Goal: Submit feedback/report problem: Submit feedback/report problem

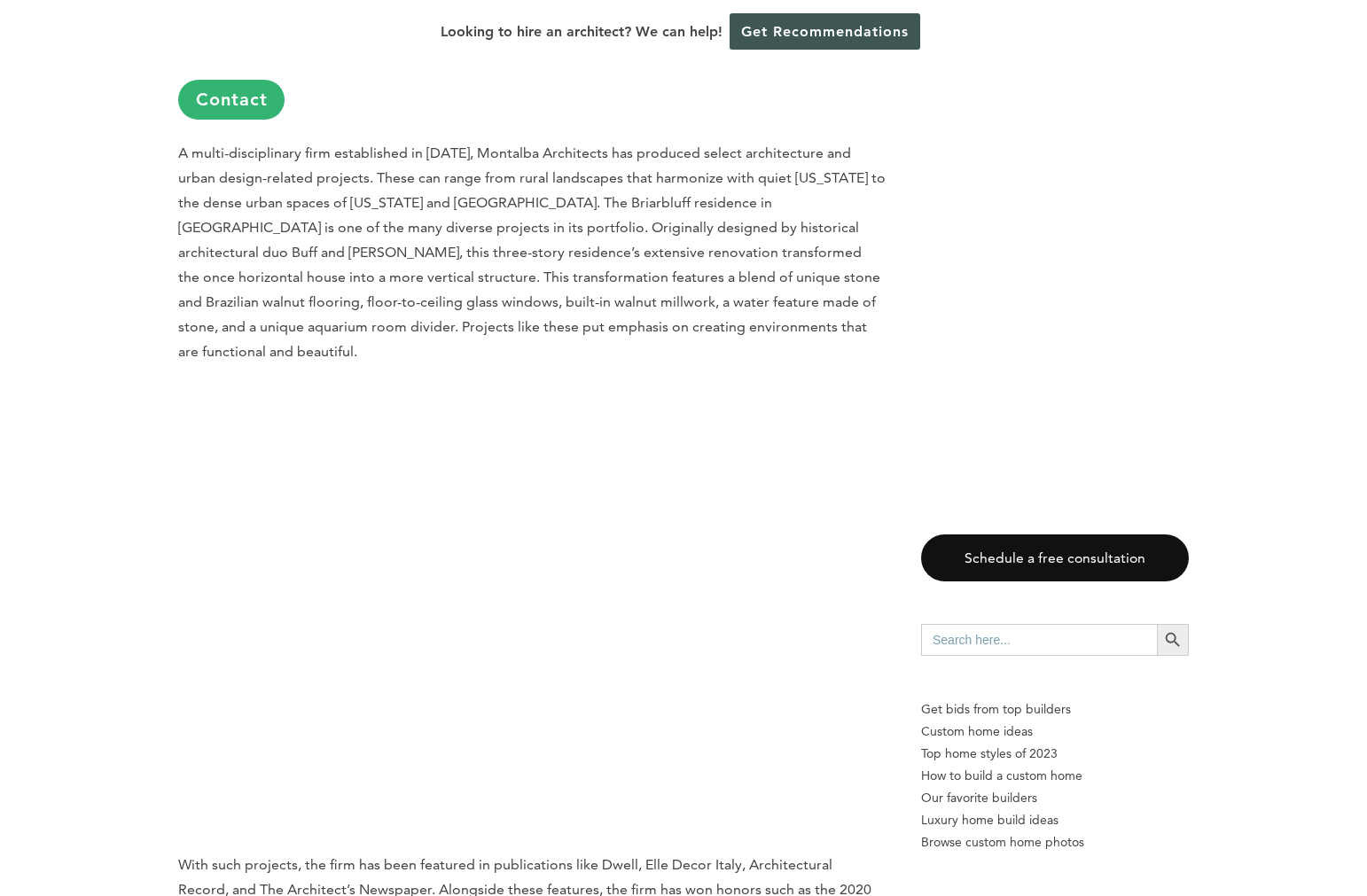
scroll to position [14949, 0]
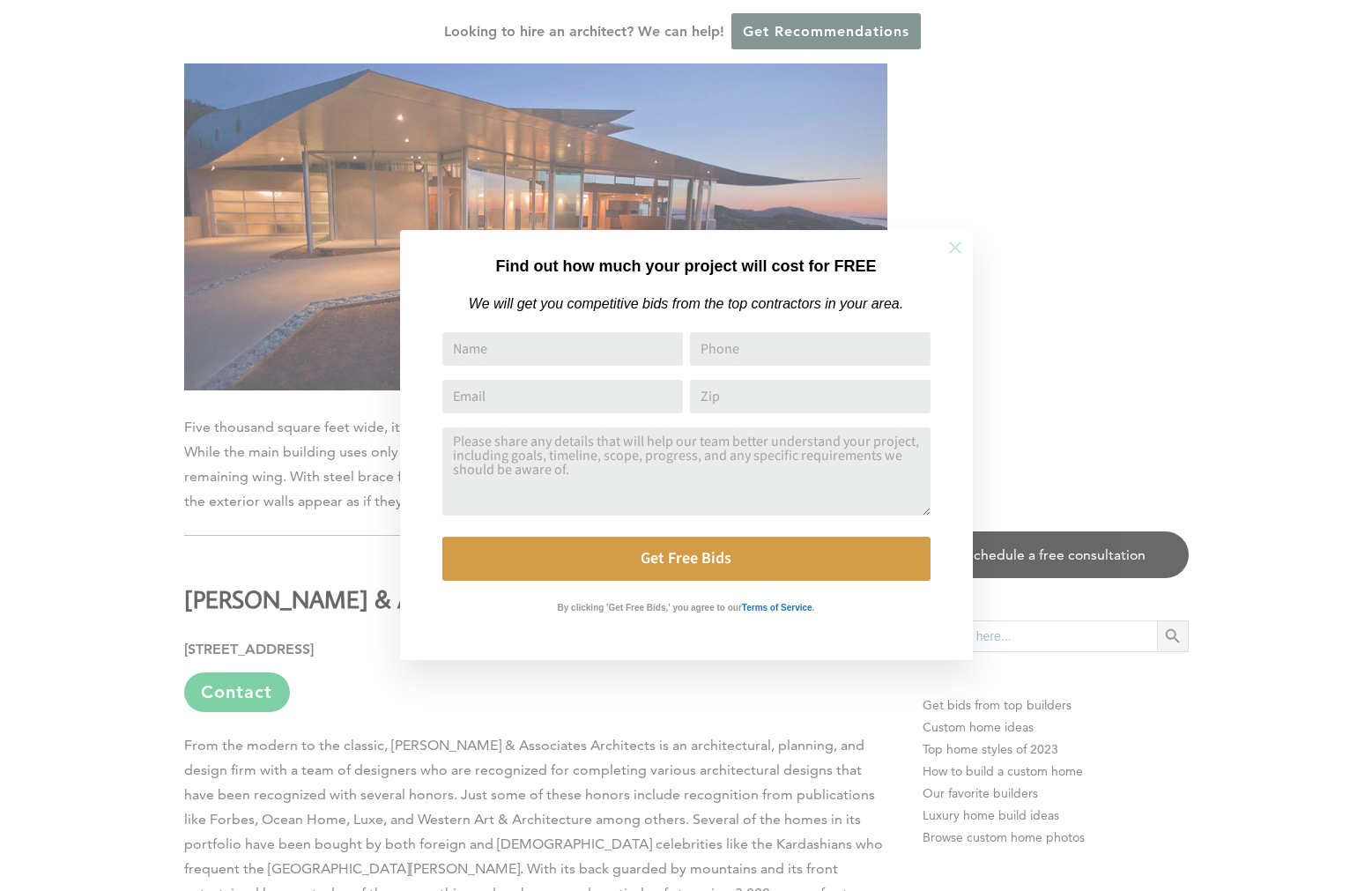
click at [953, 244] on icon at bounding box center [955, 248] width 19 height 19
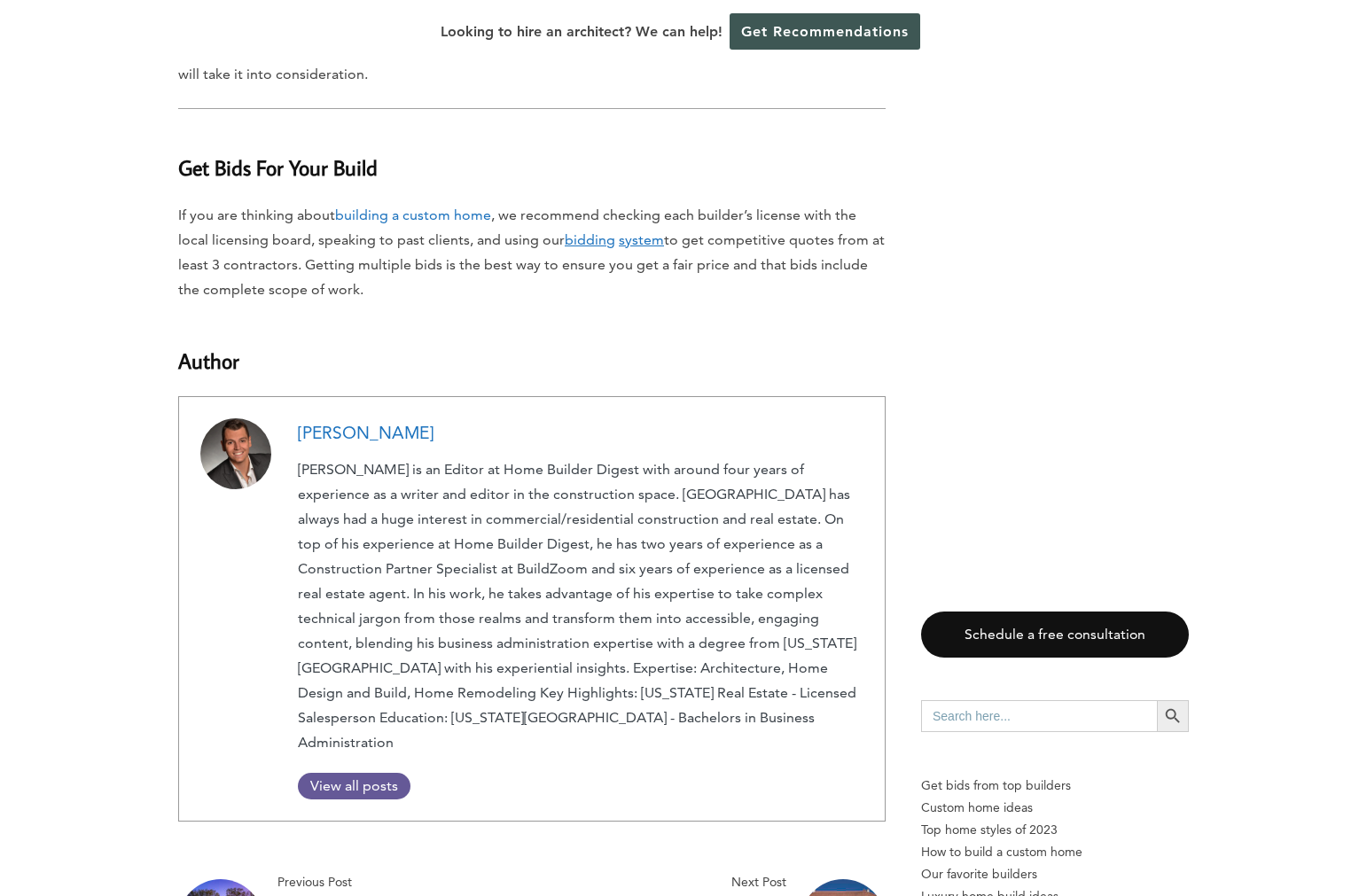
scroll to position [17586, 0]
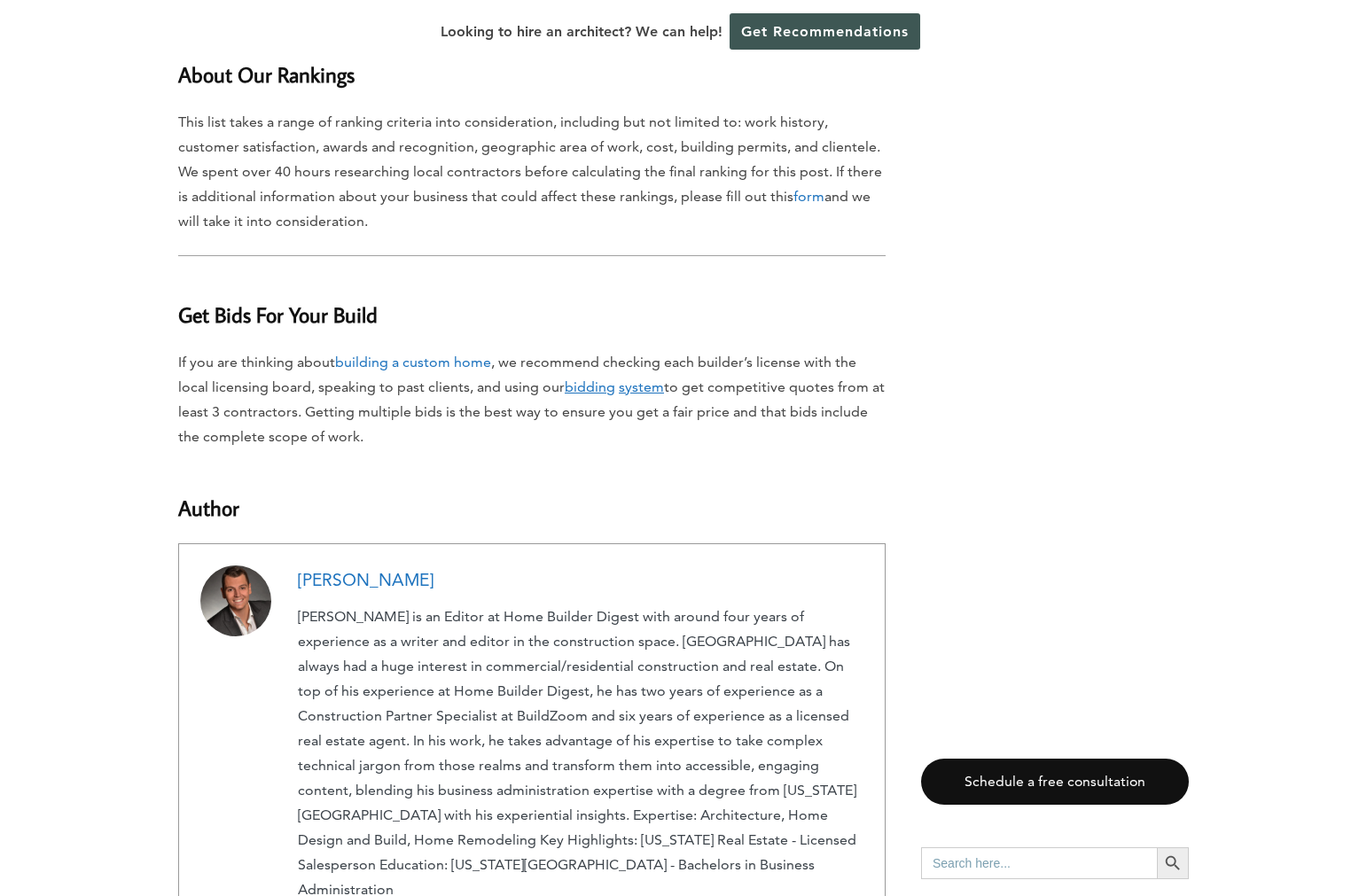
click at [383, 570] on link "[PERSON_NAME]" at bounding box center [365, 579] width 136 height 20
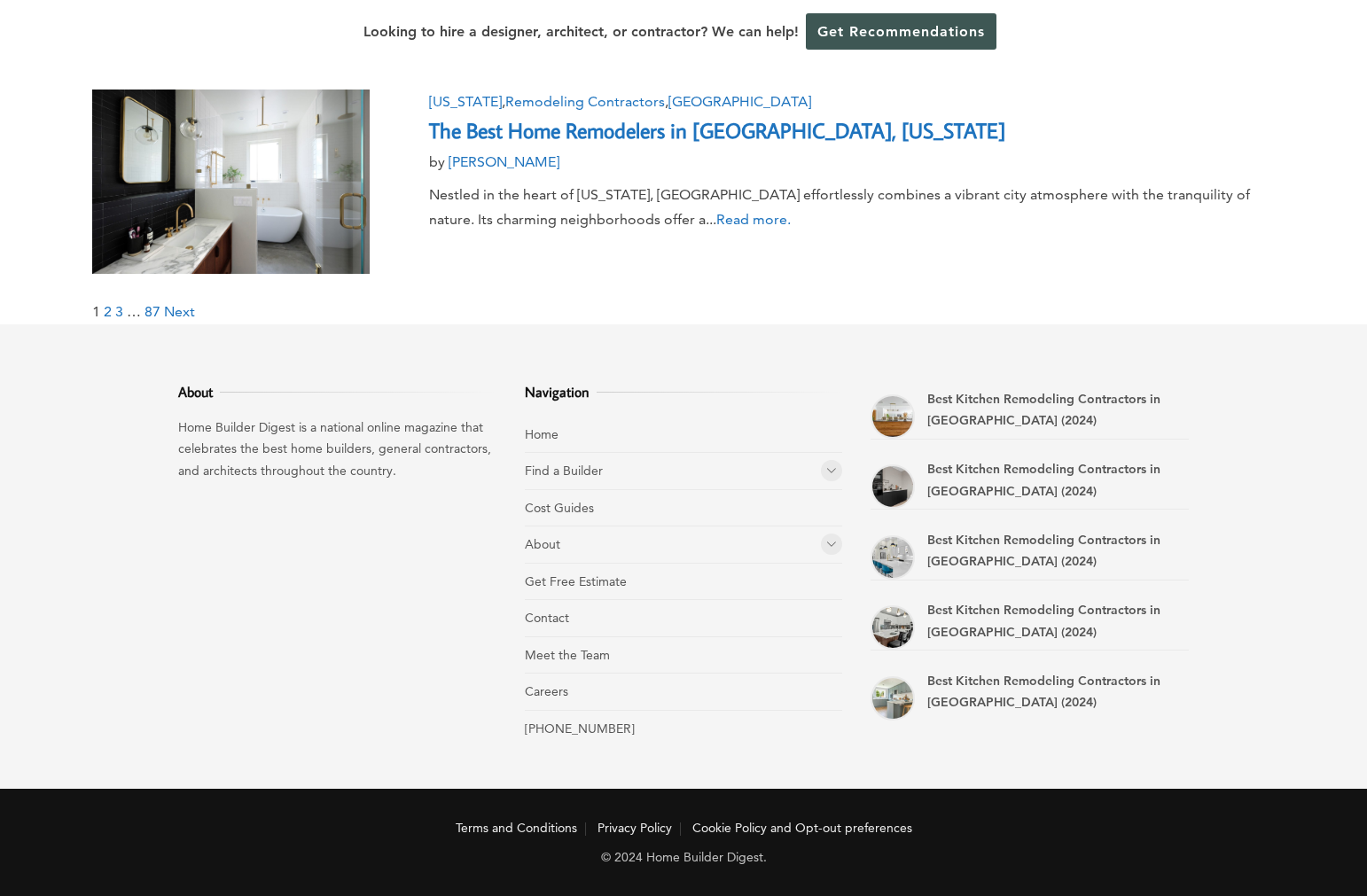
scroll to position [2140, 0]
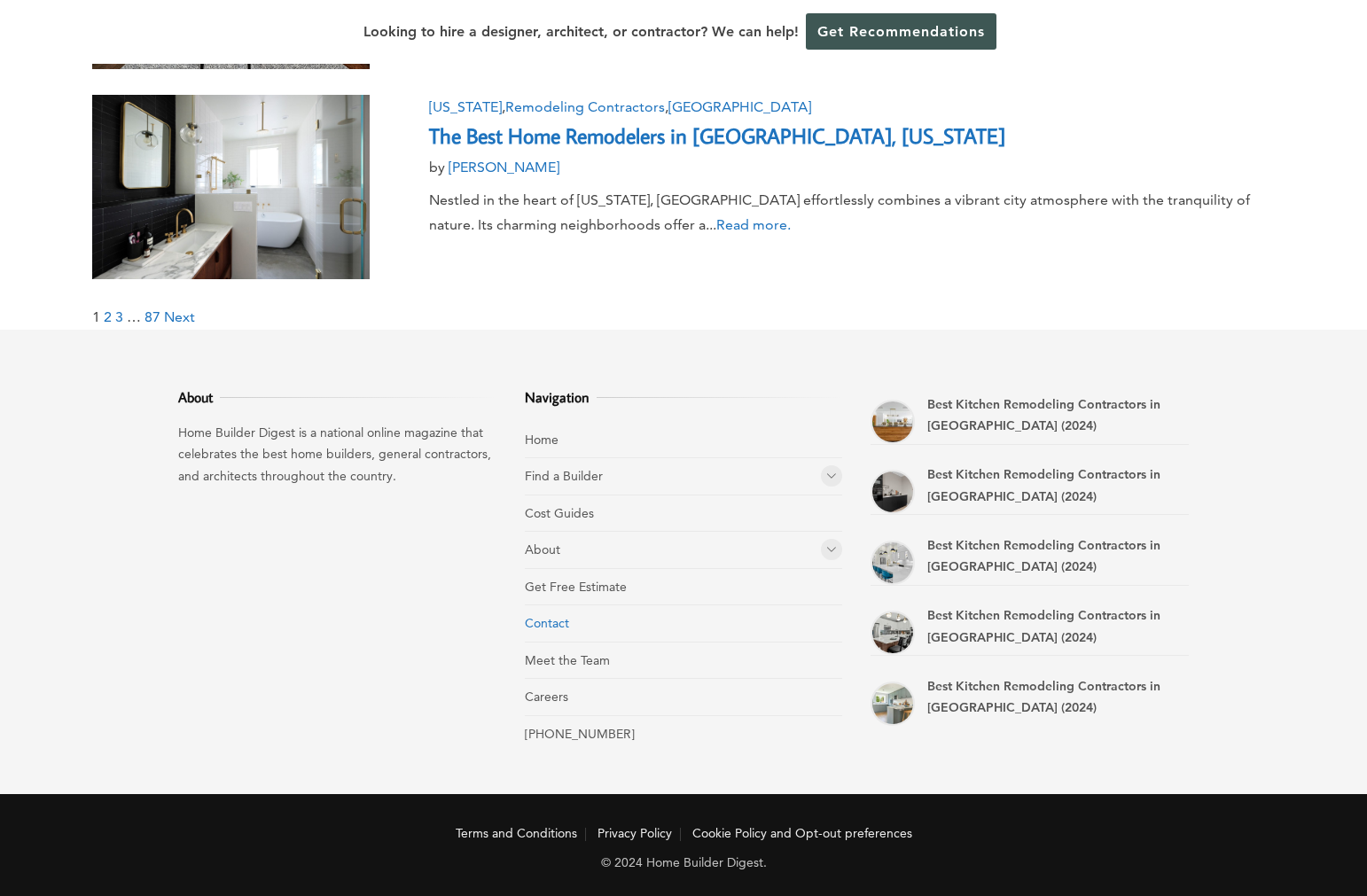
click at [552, 616] on link "Contact" at bounding box center [546, 623] width 44 height 16
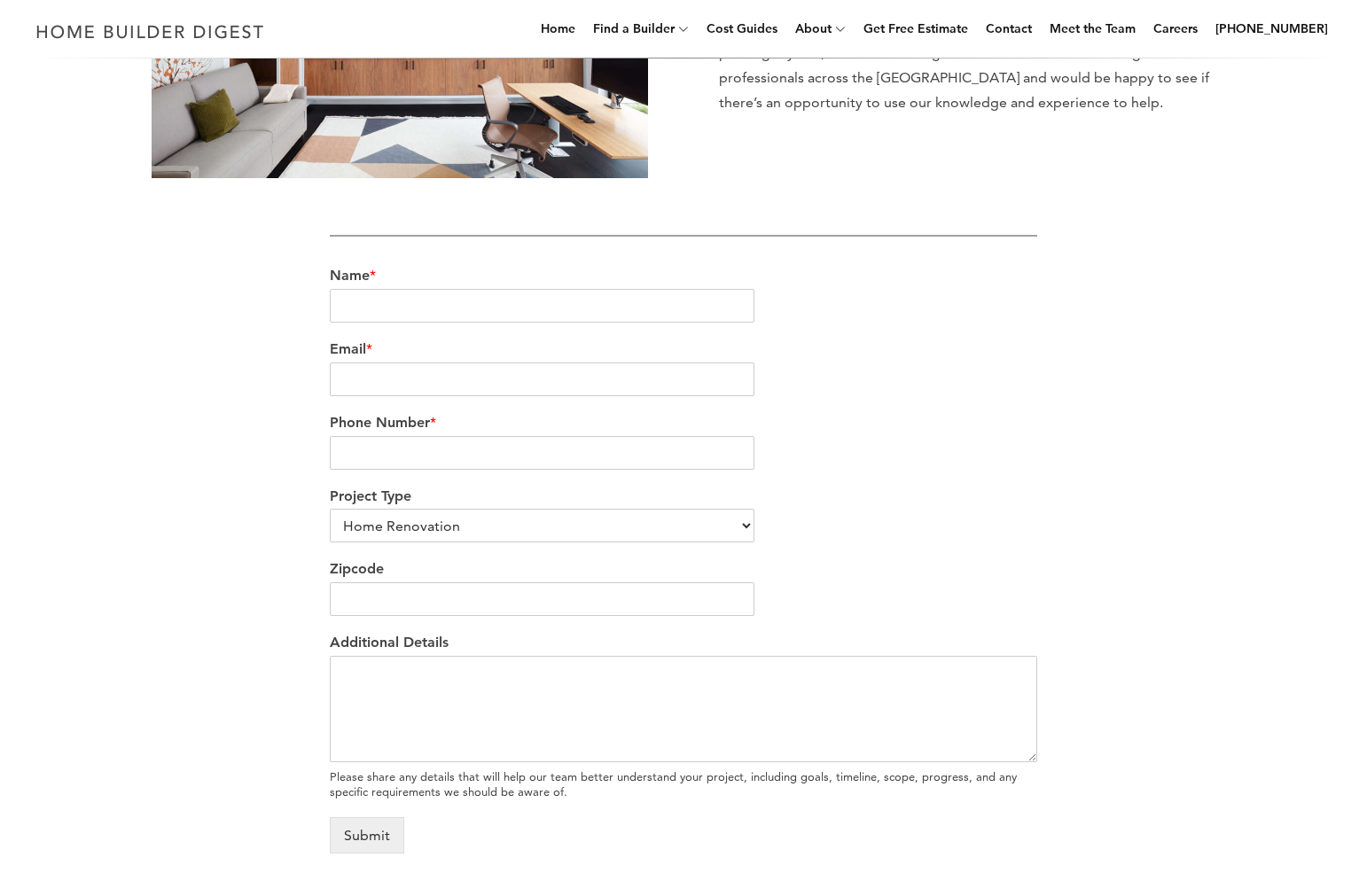
scroll to position [353, 0]
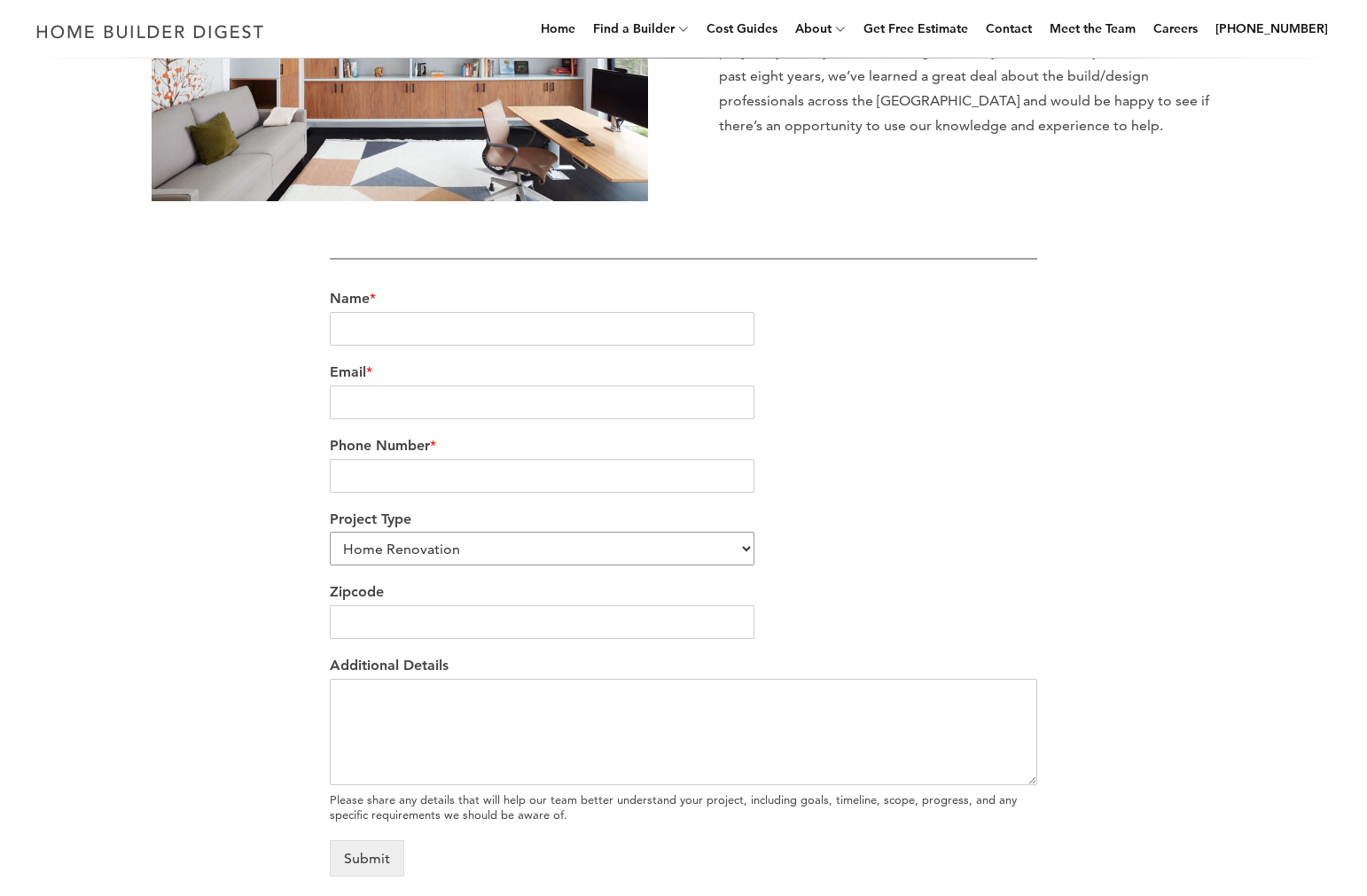
select select "Other"
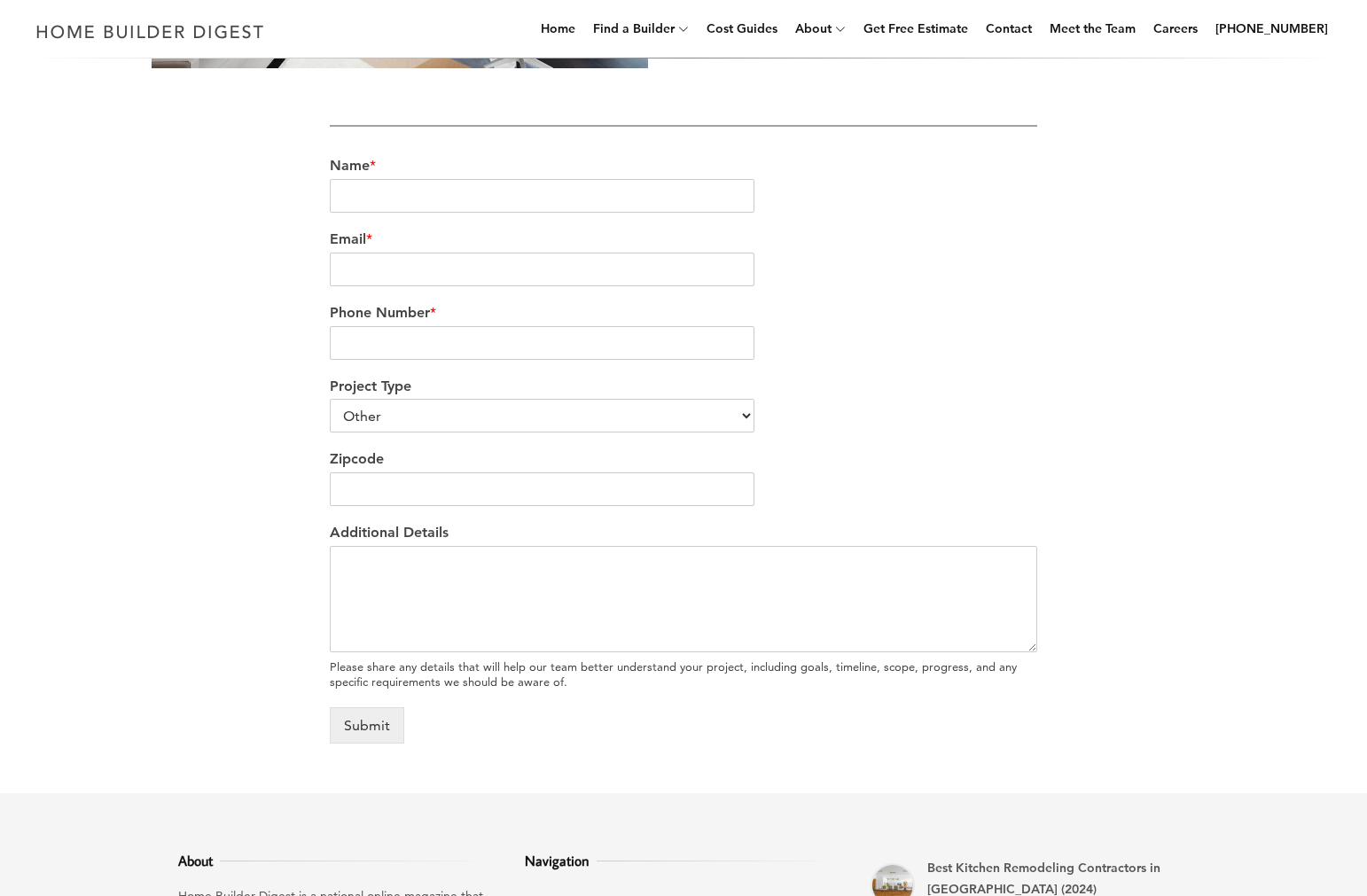
click at [170, 454] on div "We’re love to hear from you Our team would be delighted to hear from you and ea…" at bounding box center [683, 233] width 1067 height 1120
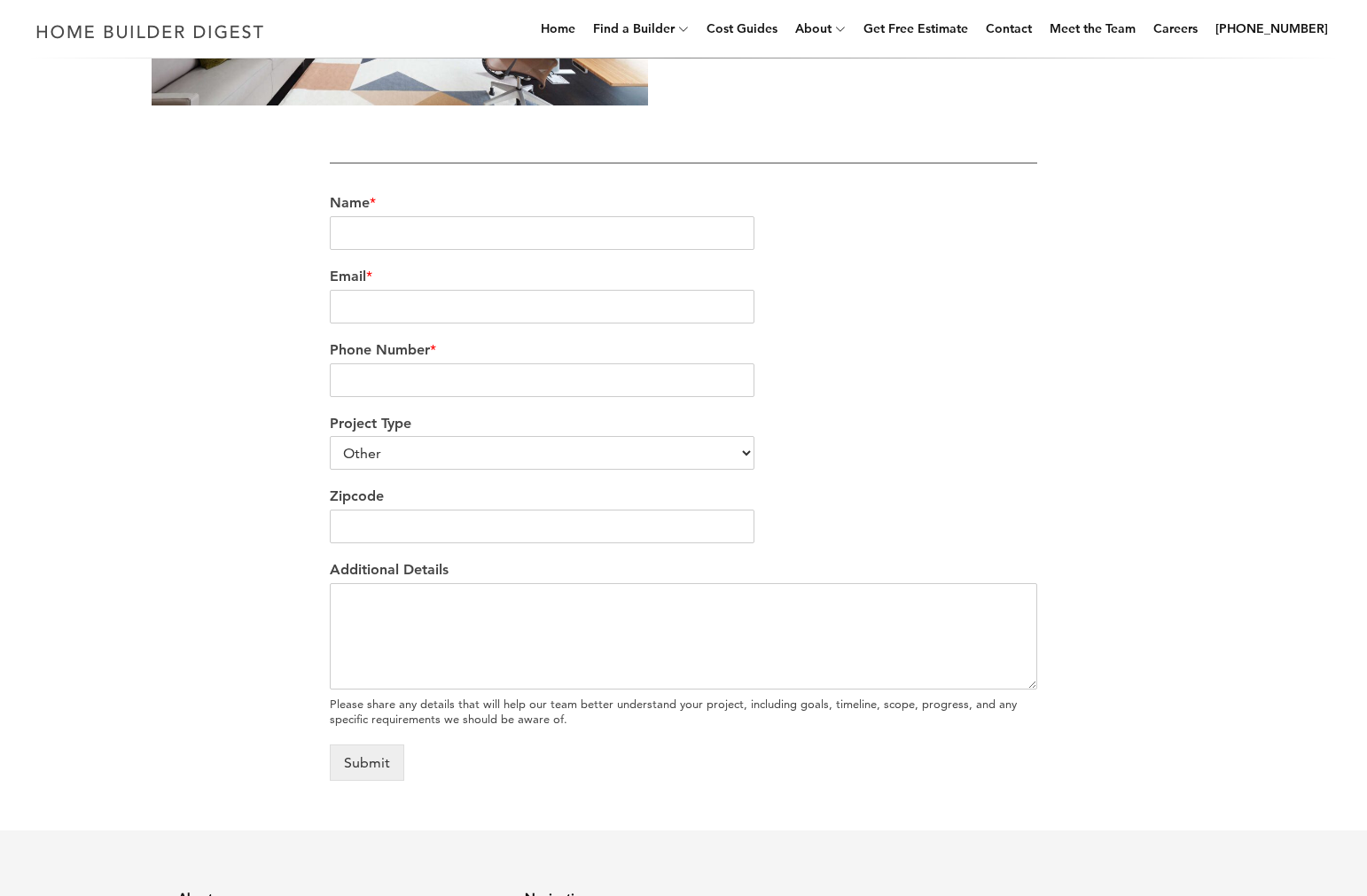
scroll to position [315, 0]
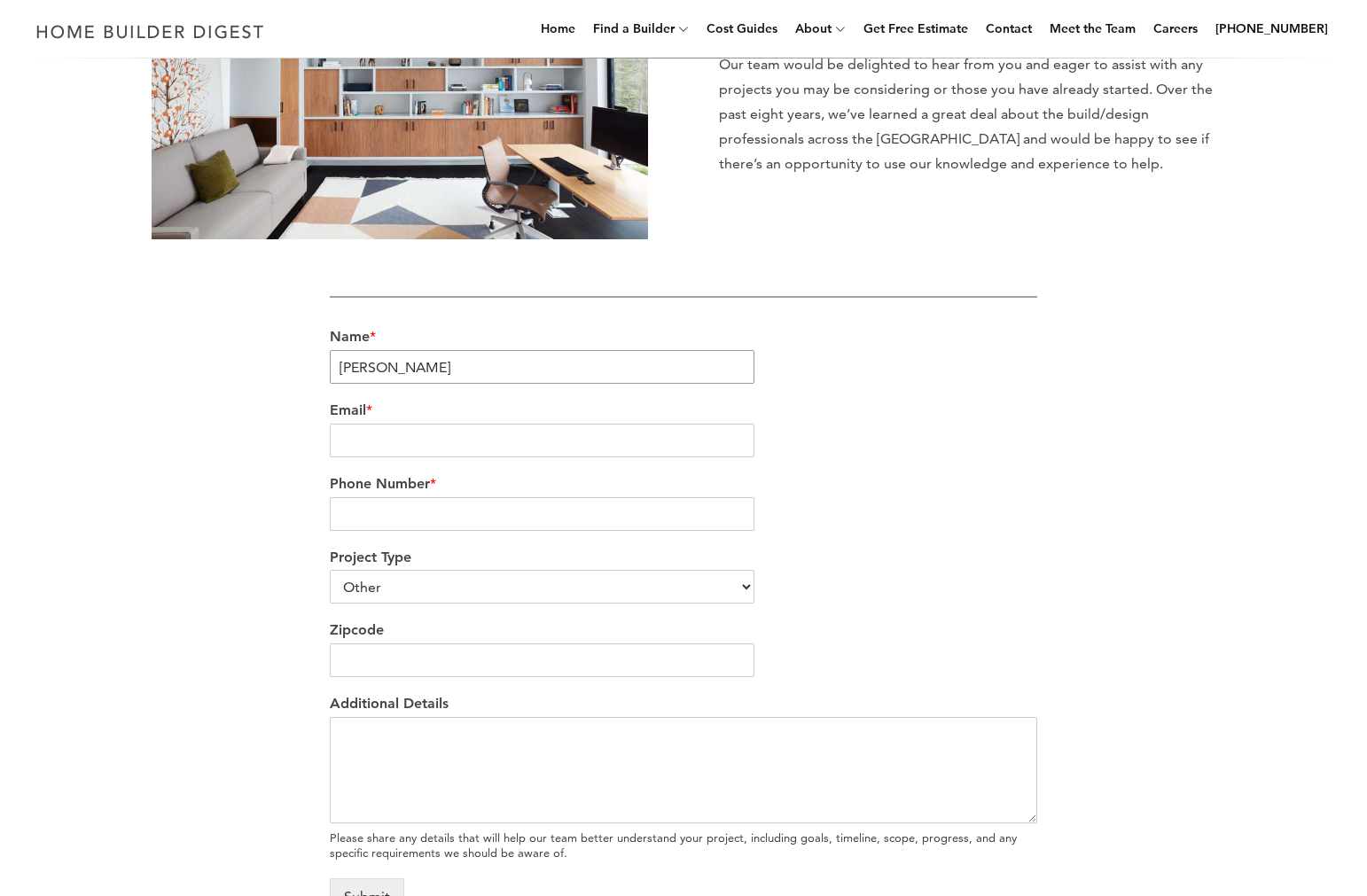
type input "Marke Liimatainen"
type input "marke@studioea.com"
type input "3102276015"
click at [495, 659] on input "Zipcode" at bounding box center [542, 660] width 425 height 34
type input "90265"
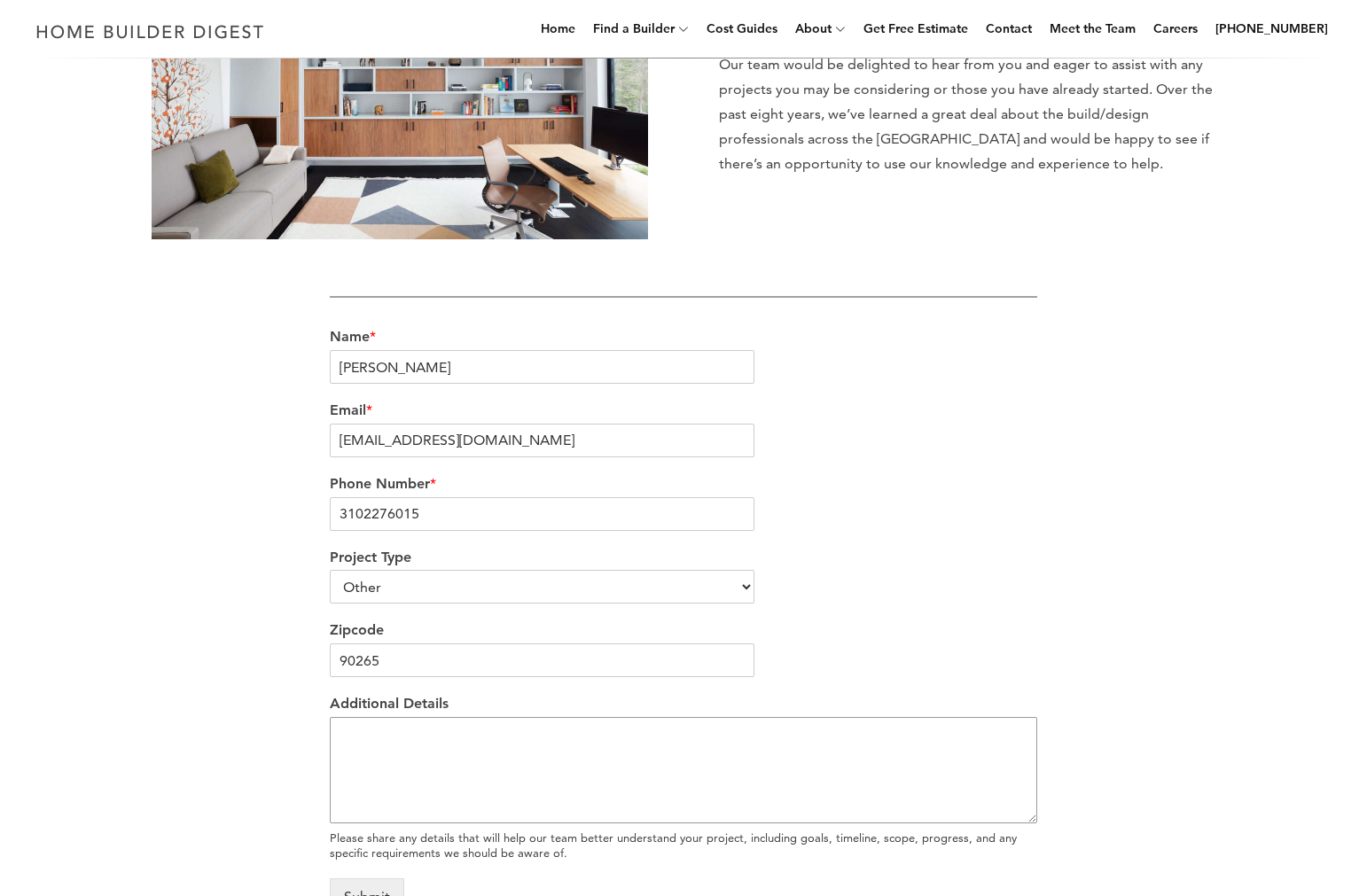
click at [458, 757] on textarea "Additional Details" at bounding box center [683, 770] width 707 height 106
paste textarea "https://www.homebuilderdigest.com/the-15-best-residential-architects-in-malibu-…"
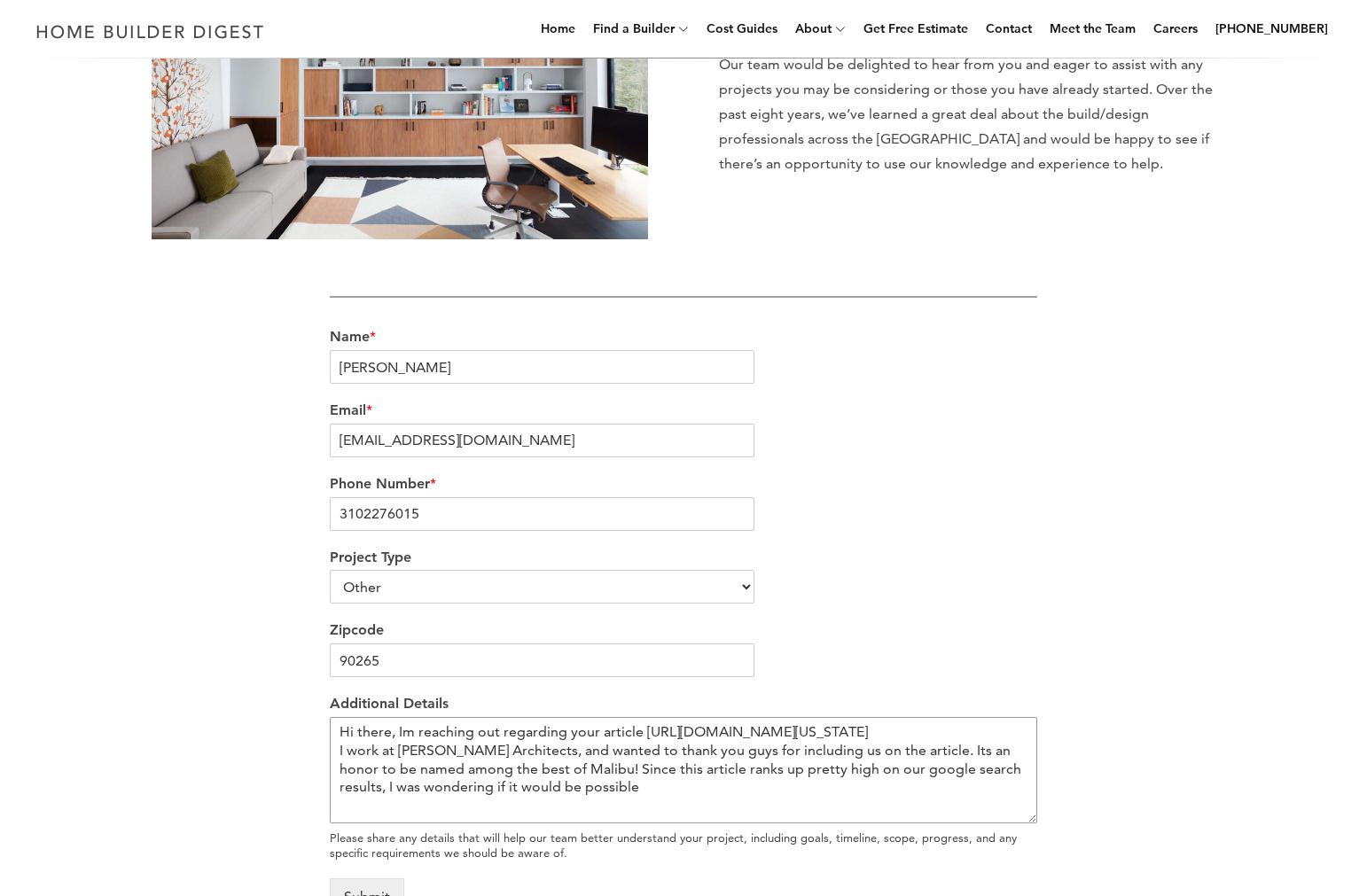
click at [581, 782] on textarea "Hi there, Im reaching out regarding your article https://www.homebuilderdigest.…" at bounding box center [683, 770] width 707 height 106
click at [868, 803] on textarea "Hi there, Im reaching out regarding your article https://www.homebuilderdigest.…" at bounding box center [683, 770] width 707 height 106
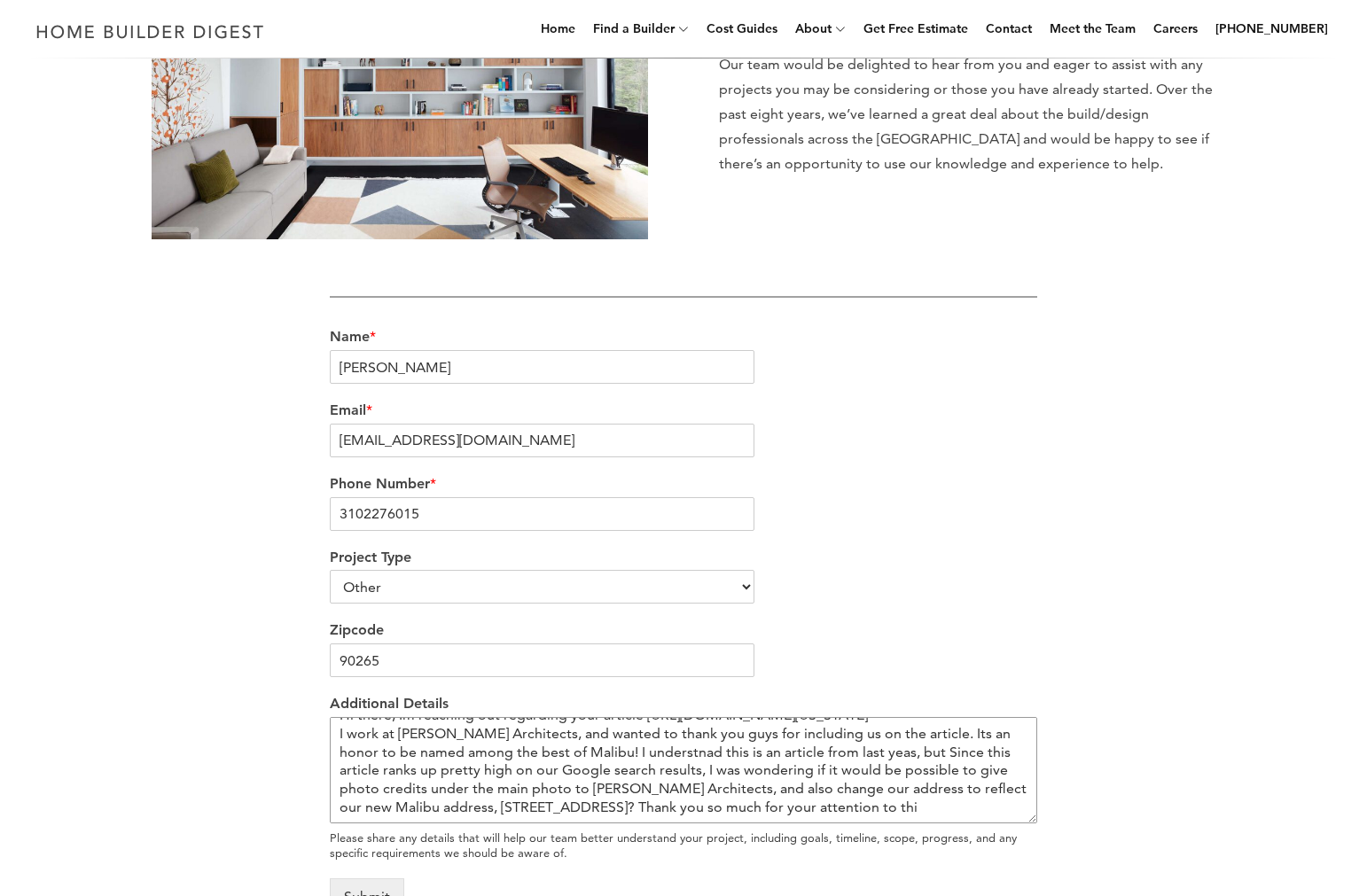
scroll to position [44, 0]
type textarea "Hi there, Im reaching out regarding your article https://www.homebuilderdigest.…"
click at [368, 809] on textarea "Hi there, Im reaching out regarding your article https://www.homebuilderdigest.…" at bounding box center [683, 770] width 707 height 106
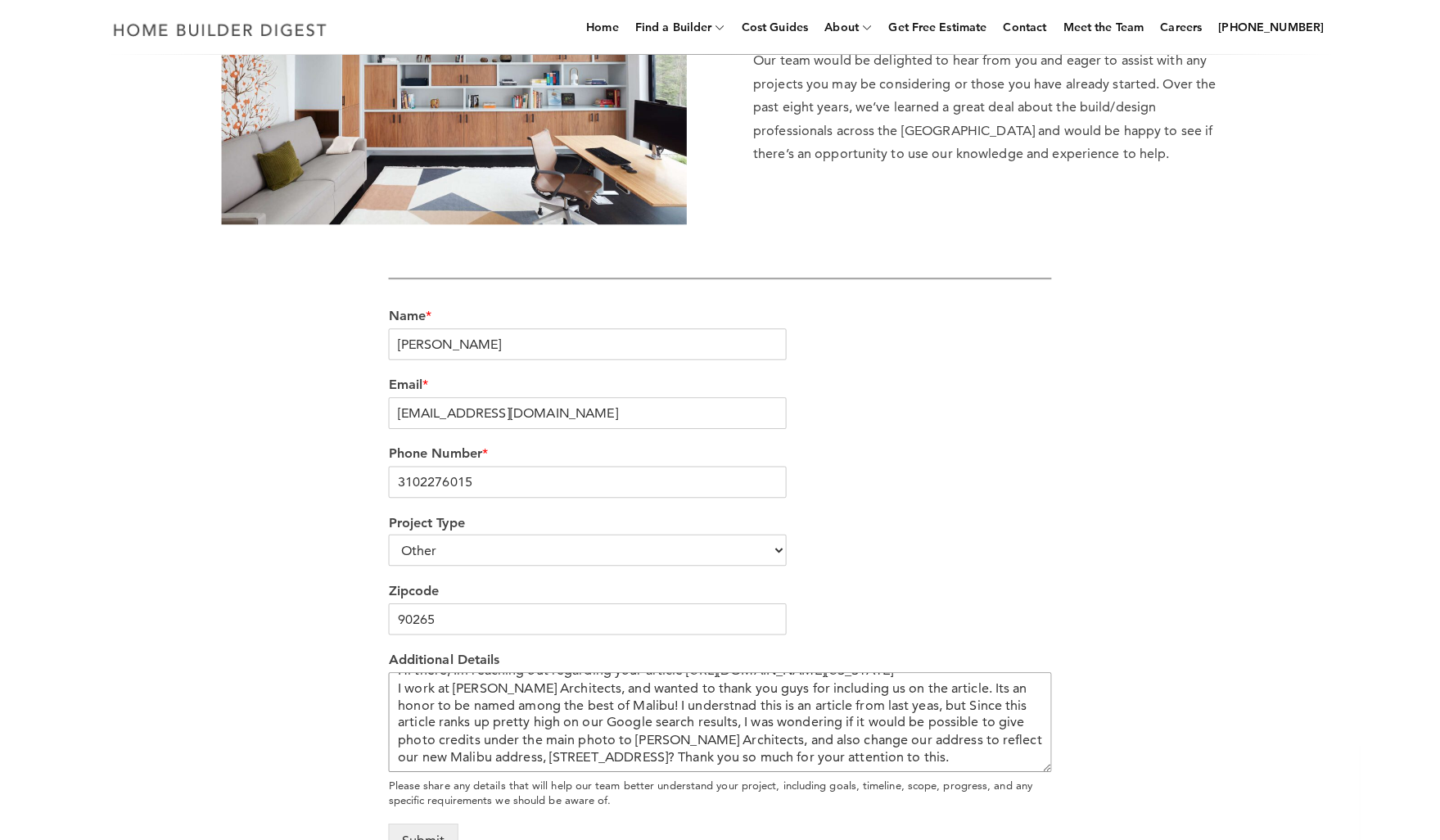
scroll to position [0, 0]
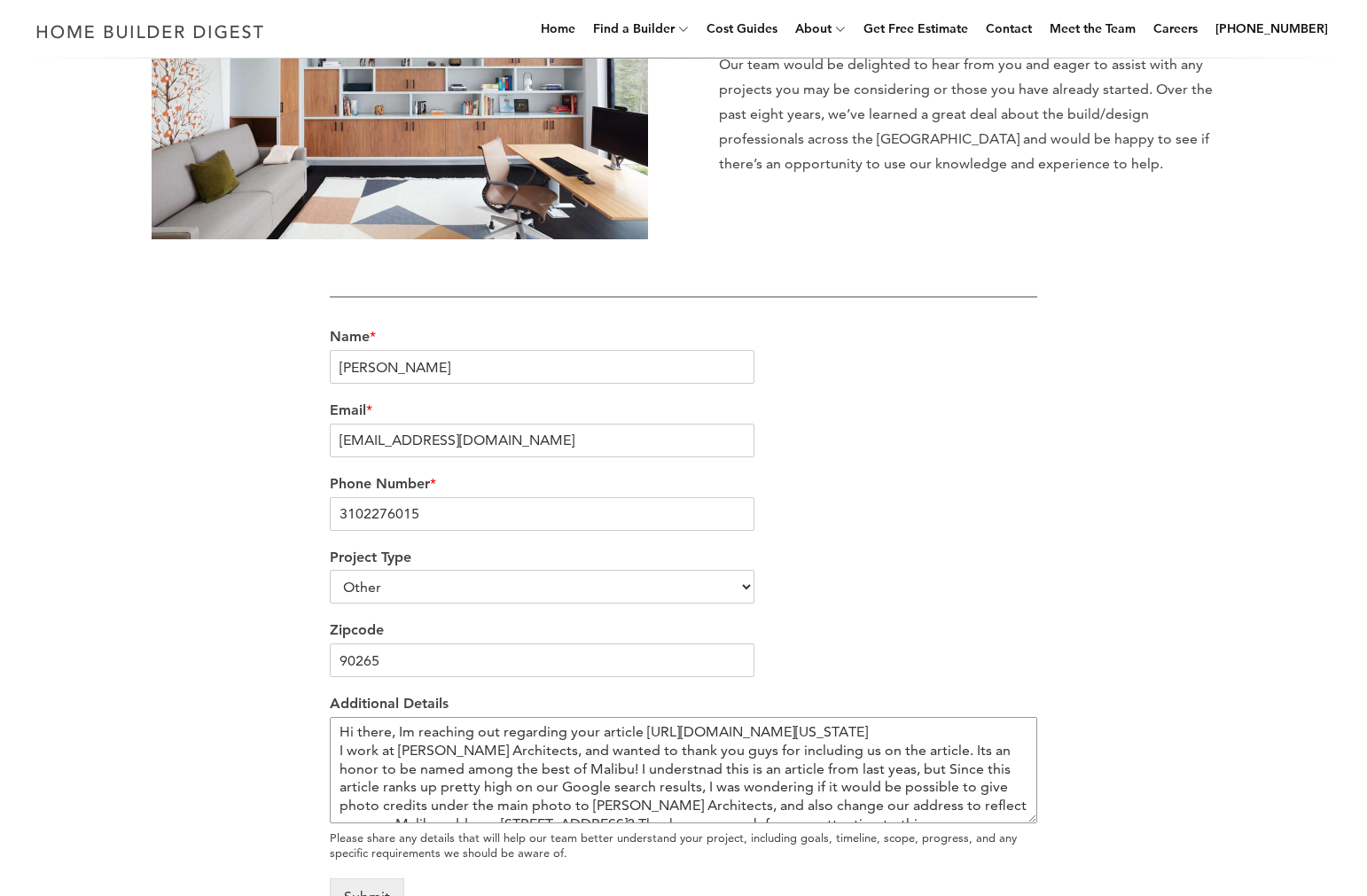
drag, startPoint x: 383, startPoint y: 806, endPoint x: 308, endPoint y: 658, distance: 165.9
click at [308, 658] on div "We’re love to hear from you Our team would be delighted to hear from you and ea…" at bounding box center [683, 405] width 1010 height 1063
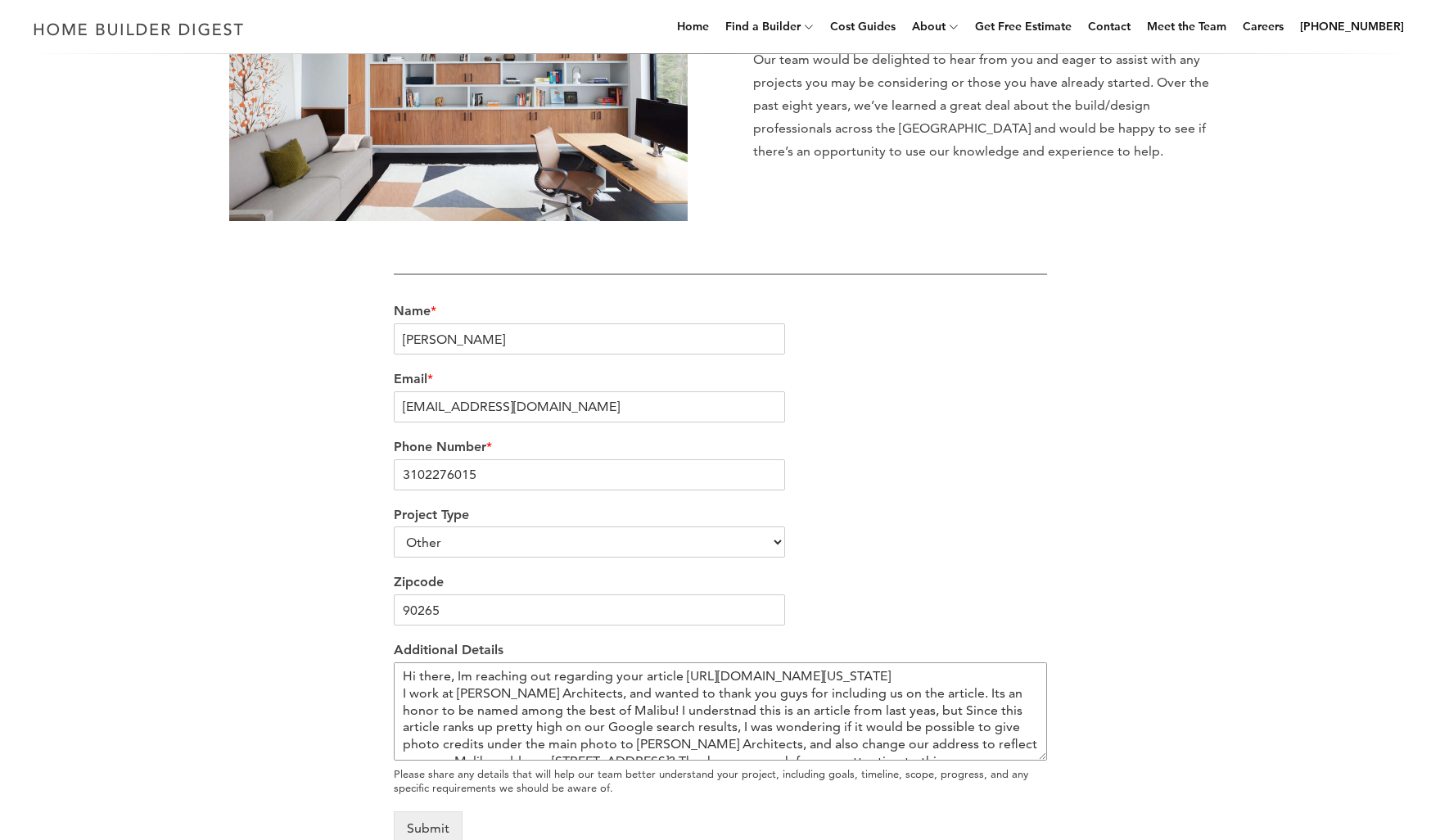
click at [466, 713] on textarea "Hi there, Im reaching out regarding your article https://www.homebuilderdigest.…" at bounding box center [720, 711] width 653 height 98
drag, startPoint x: 404, startPoint y: 668, endPoint x: 607, endPoint y: 803, distance: 243.8
click at [607, 803] on form "Name * Marke Liimatainen Email * marke@studioea.com Phone Number * 3102276015 P…" at bounding box center [720, 570] width 653 height 550
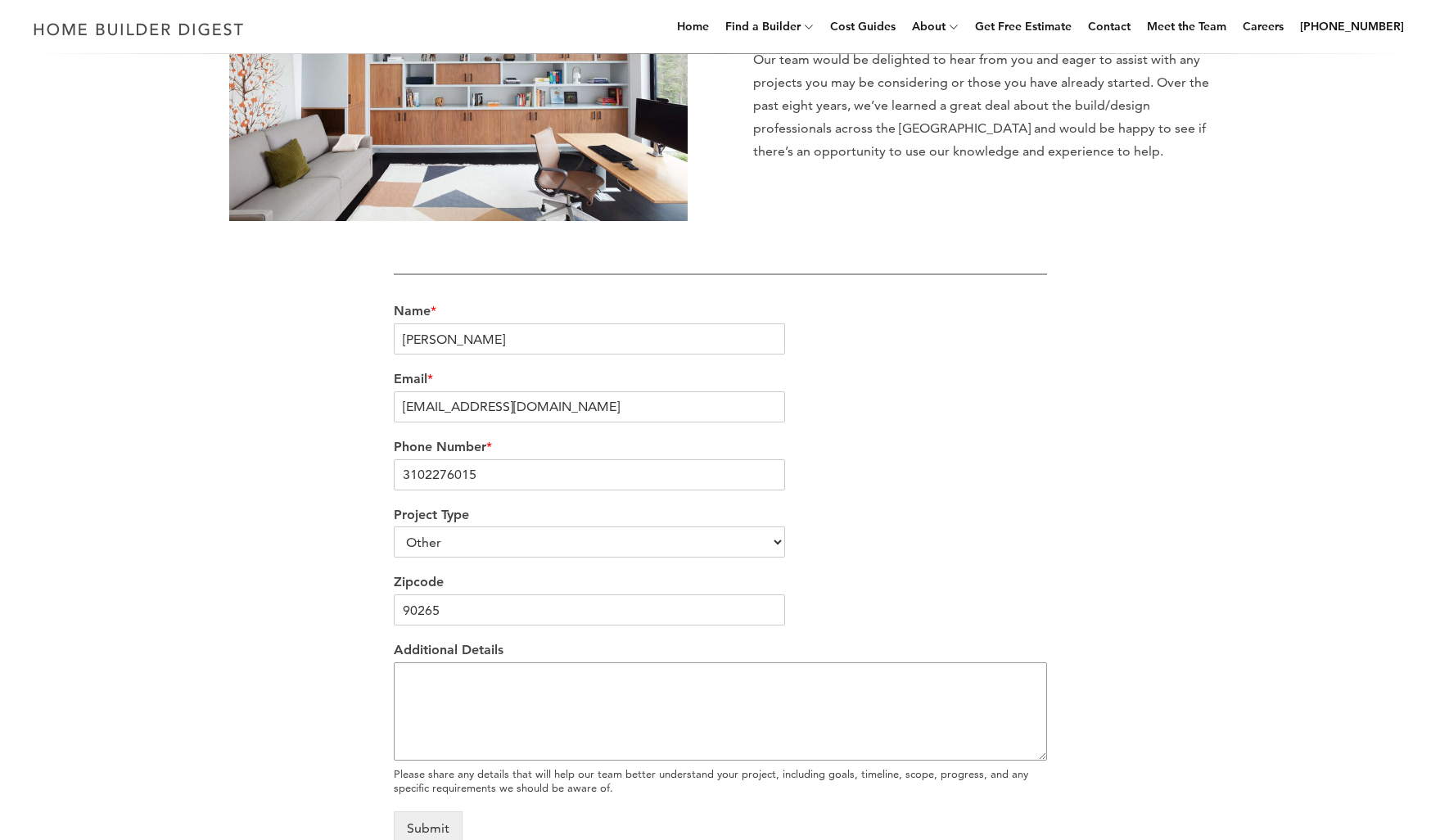
scroll to position [0, 0]
paste textarea "I’m reaching out regarding your feature on The 15 Best Residential Architects i…"
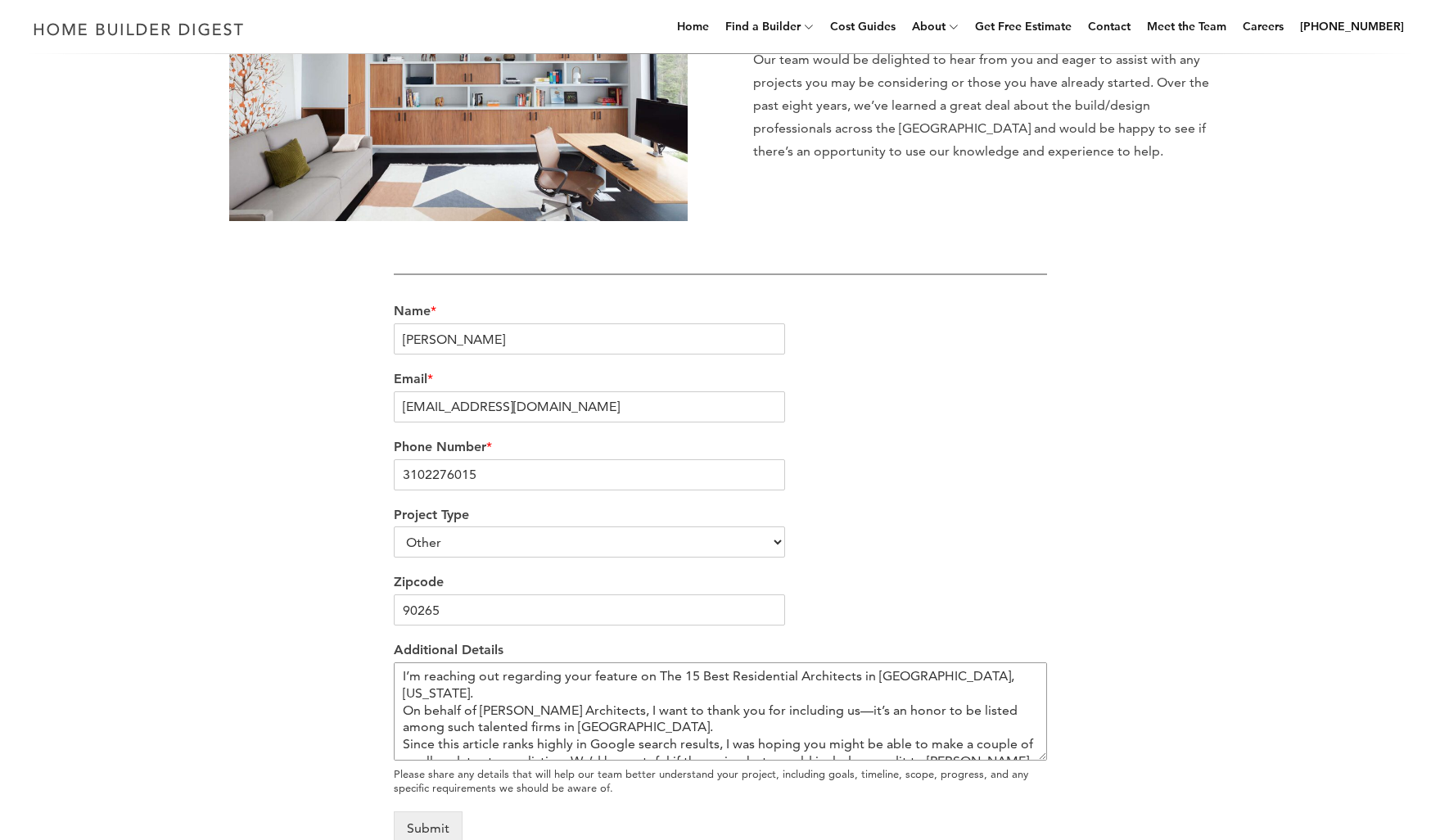
click at [595, 706] on textarea "I’m reaching out regarding your feature on The 15 Best Residential Architects i…" at bounding box center [720, 711] width 653 height 98
click at [965, 674] on textarea "I’m reaching out regarding your feature on The 15 Best Residential Architects i…" at bounding box center [720, 711] width 653 height 98
paste textarea "https://www.homebuilderdigest.com/the-15-best-residential-architects-in-malibu-…"
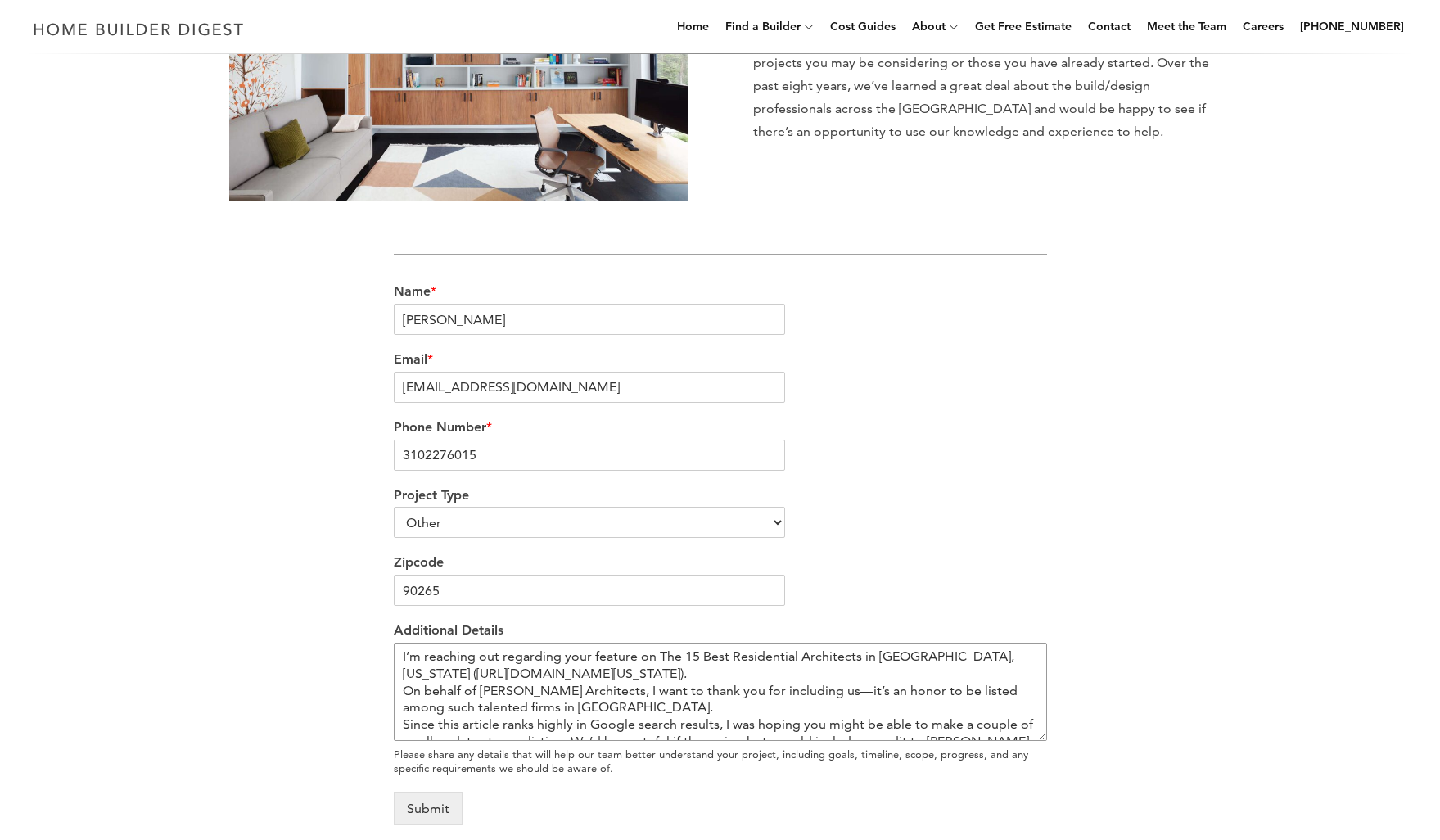
scroll to position [320, 0]
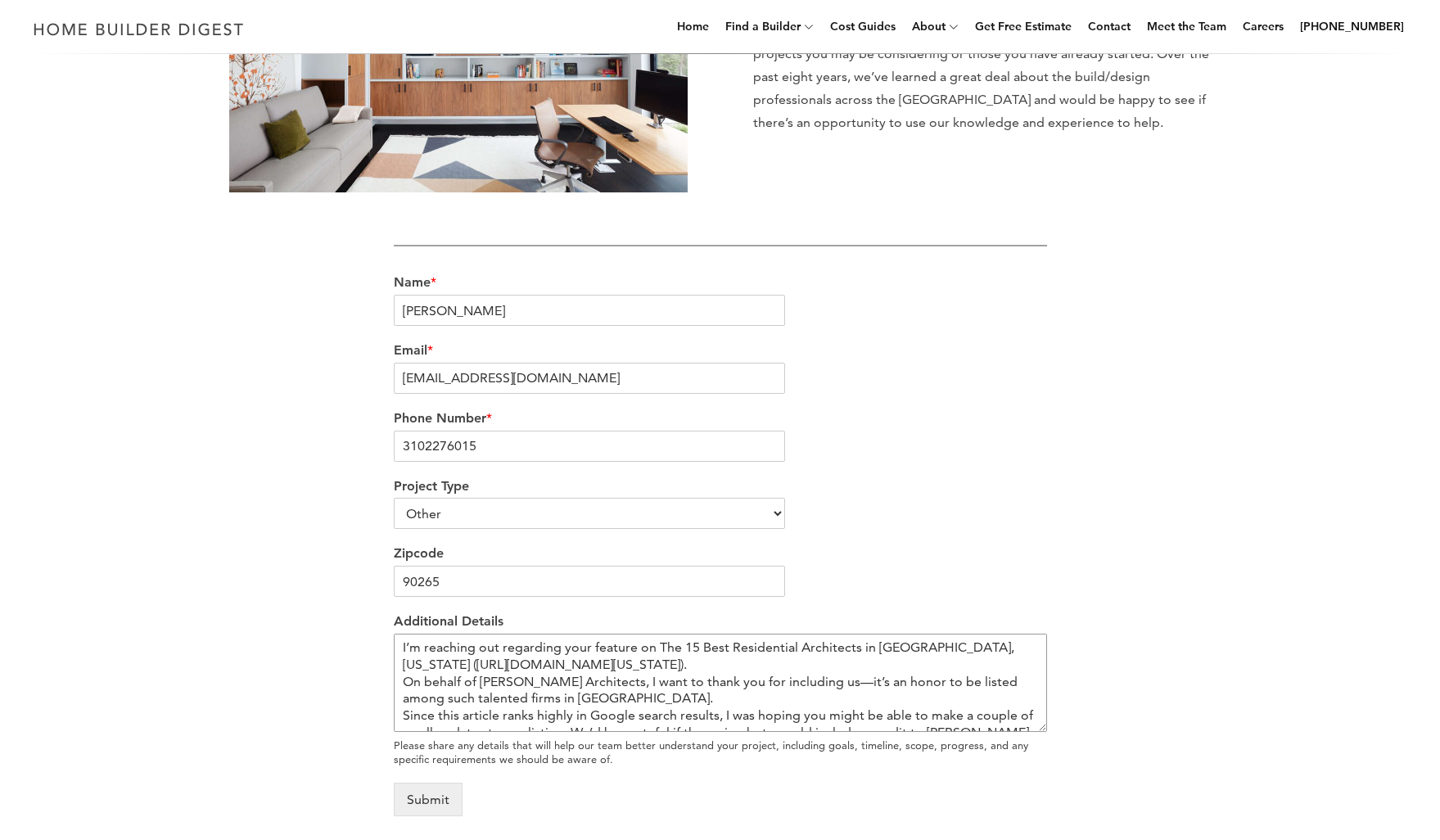
click at [828, 680] on textarea "I’m reaching out regarding your feature on The 15 Best Residential Architects i…" at bounding box center [720, 683] width 653 height 98
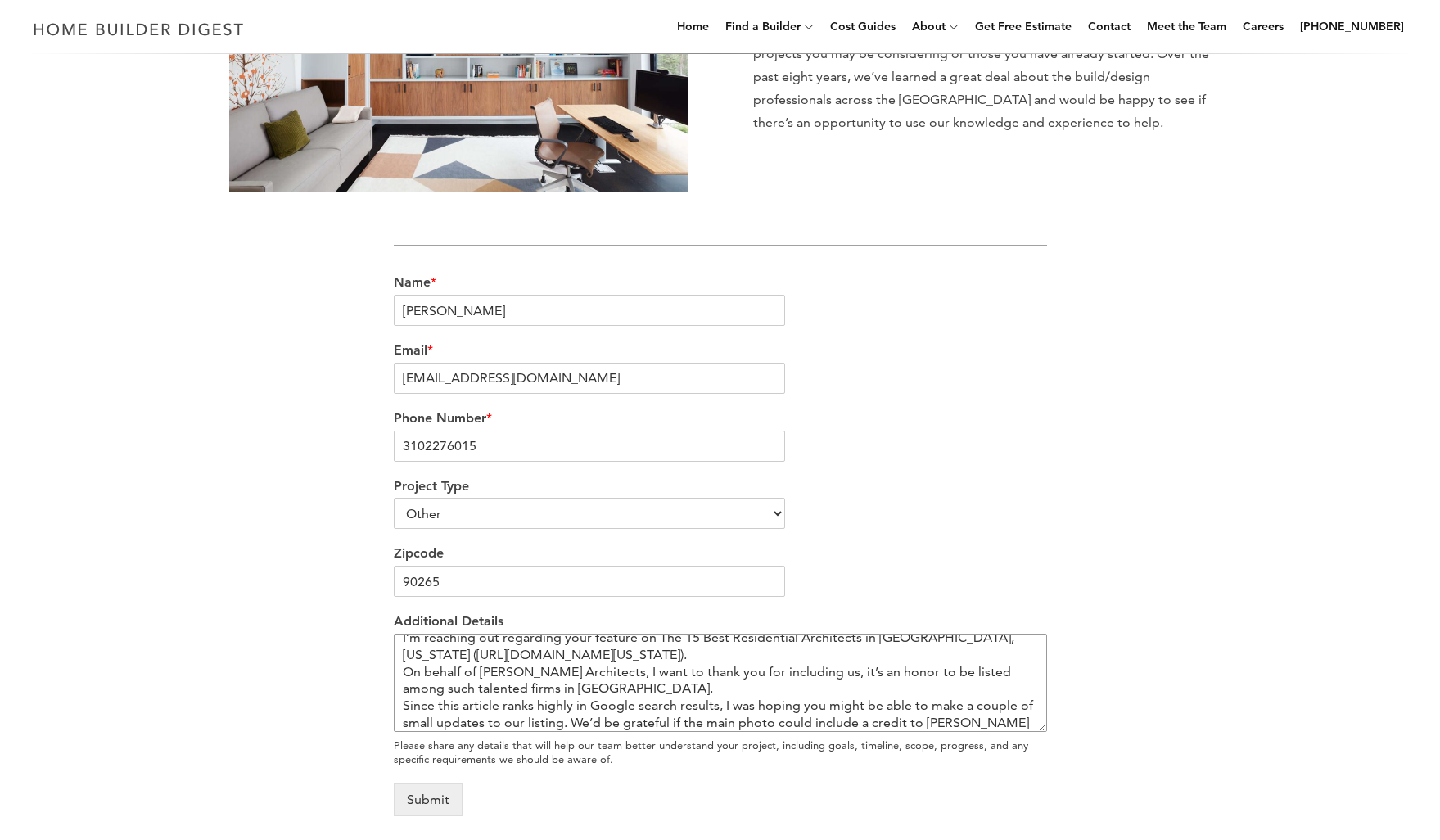
scroll to position [31, 0]
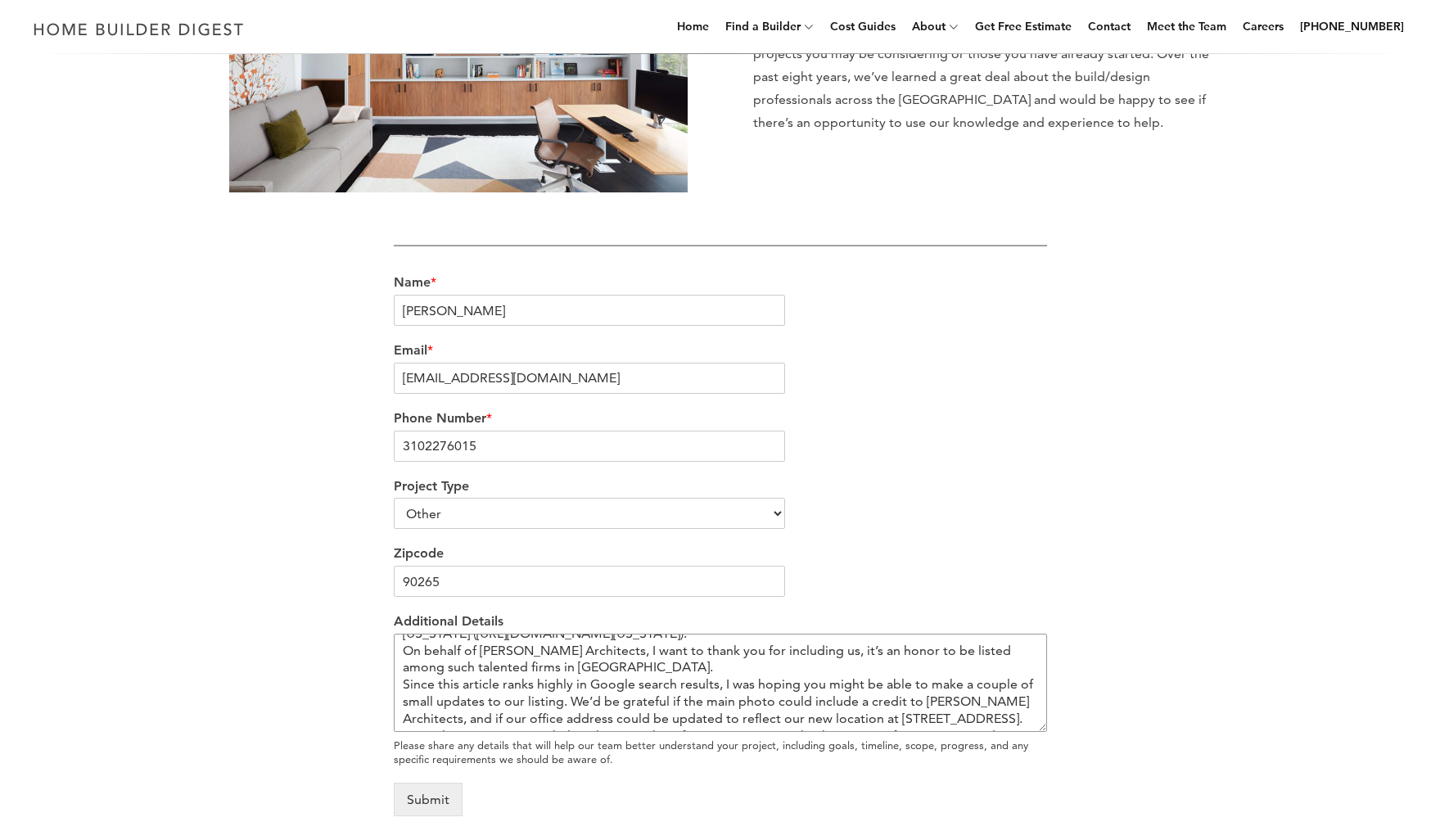
drag, startPoint x: 559, startPoint y: 696, endPoint x: 486, endPoint y: 695, distance: 73.0
click at [486, 695] on textarea "I’m reaching out regarding your feature on The 15 Best Residential Architects i…" at bounding box center [720, 683] width 653 height 98
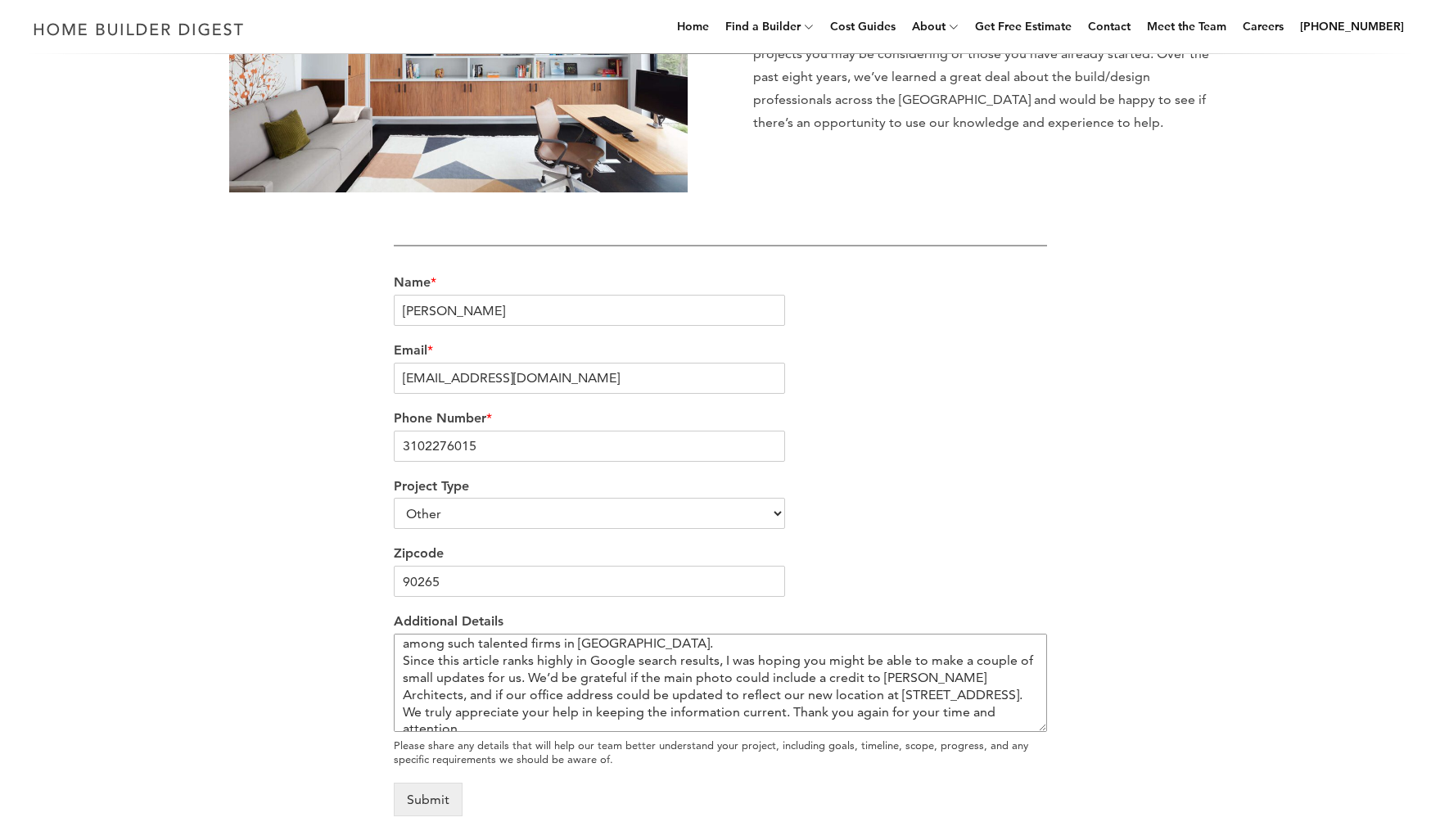
click at [985, 687] on textarea "I’m reaching out regarding your feature on The 15 Best Residential Architects i…" at bounding box center [720, 683] width 653 height 98
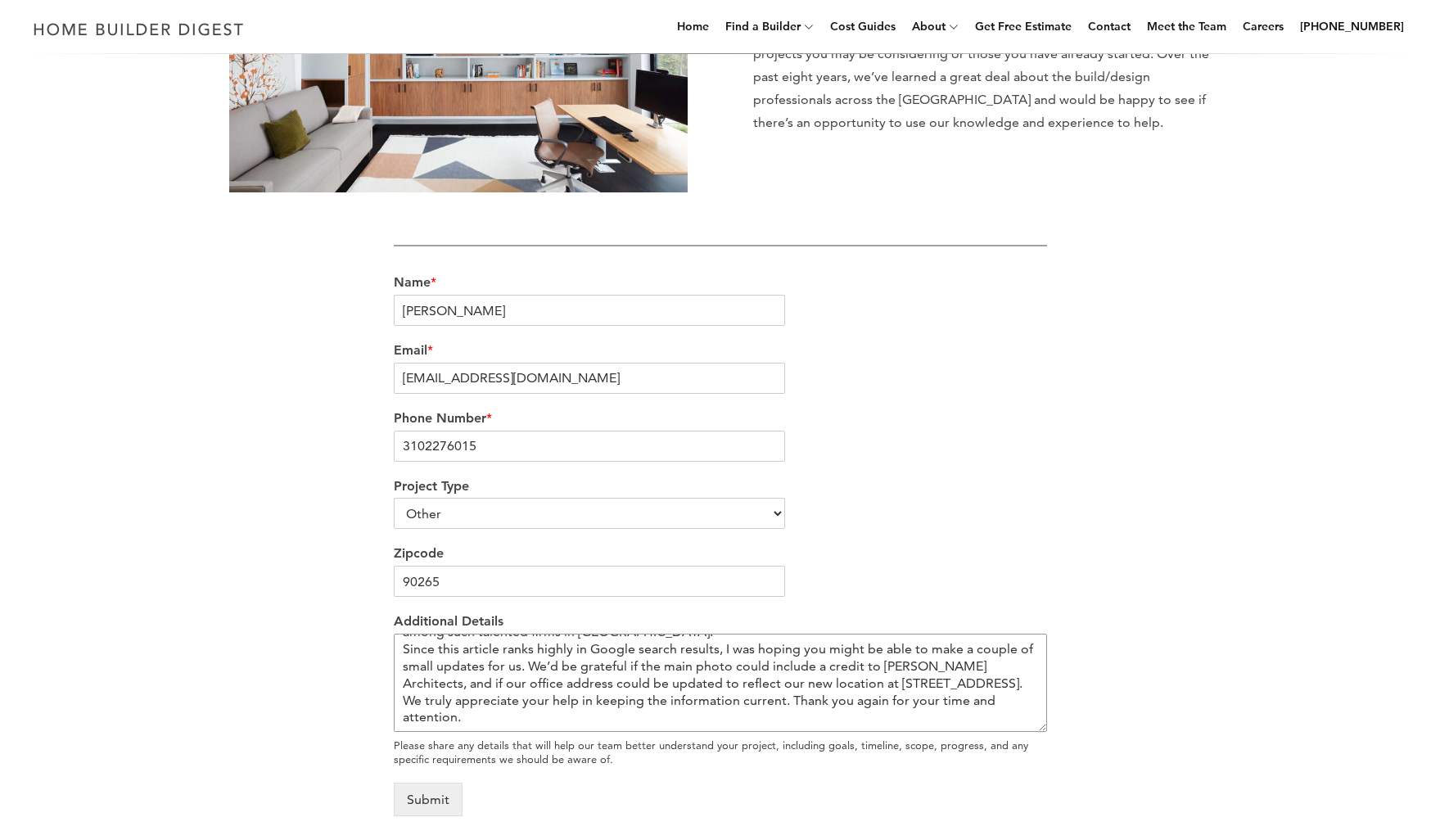
click at [507, 708] on textarea "I’m reaching out regarding your feature on The 15 Best Residential Architects i…" at bounding box center [720, 683] width 653 height 98
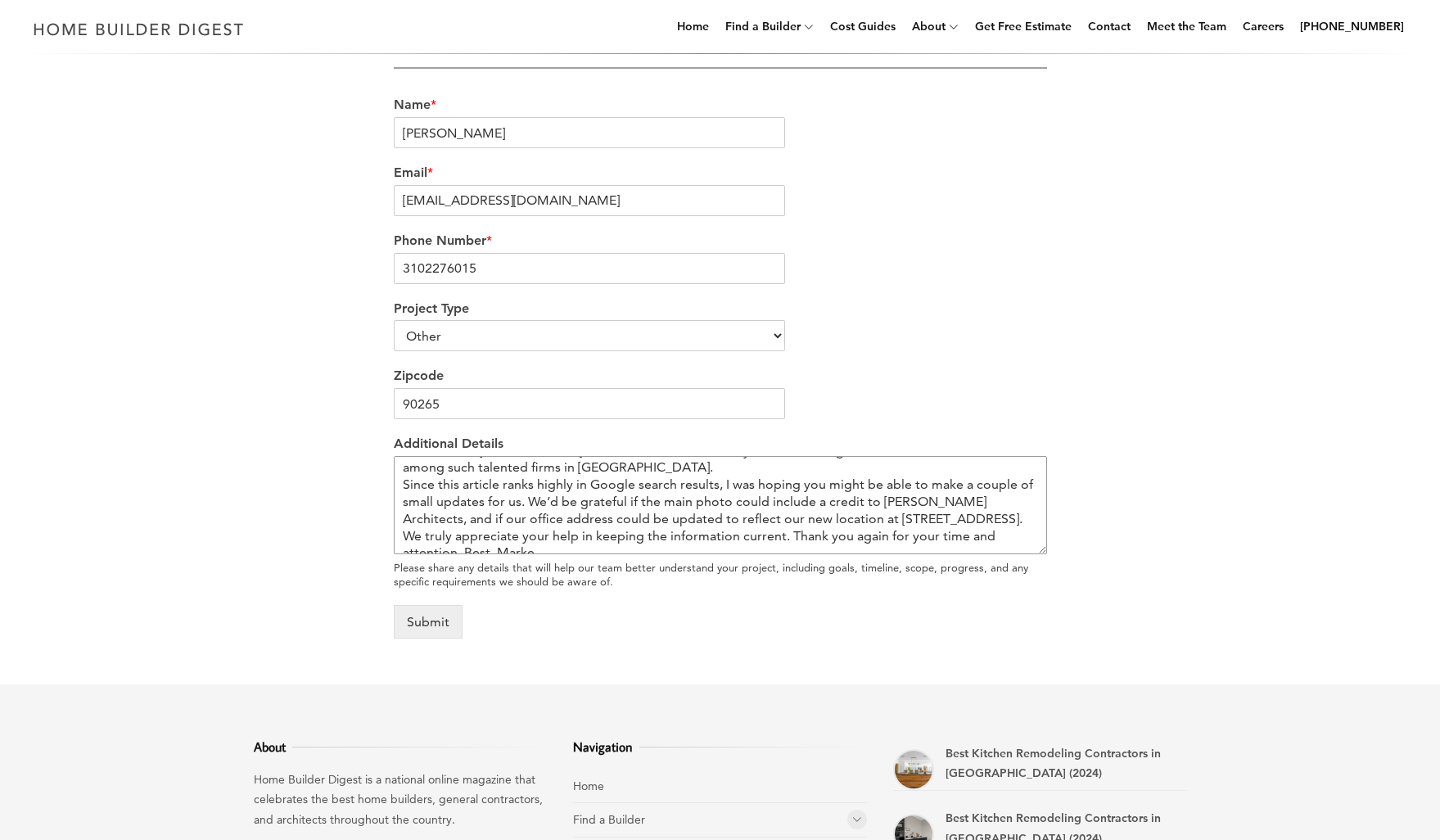
scroll to position [57, 0]
click at [729, 489] on textarea "I’m reaching out regarding your feature on The 15 Best Residential Architects i…" at bounding box center [720, 505] width 653 height 98
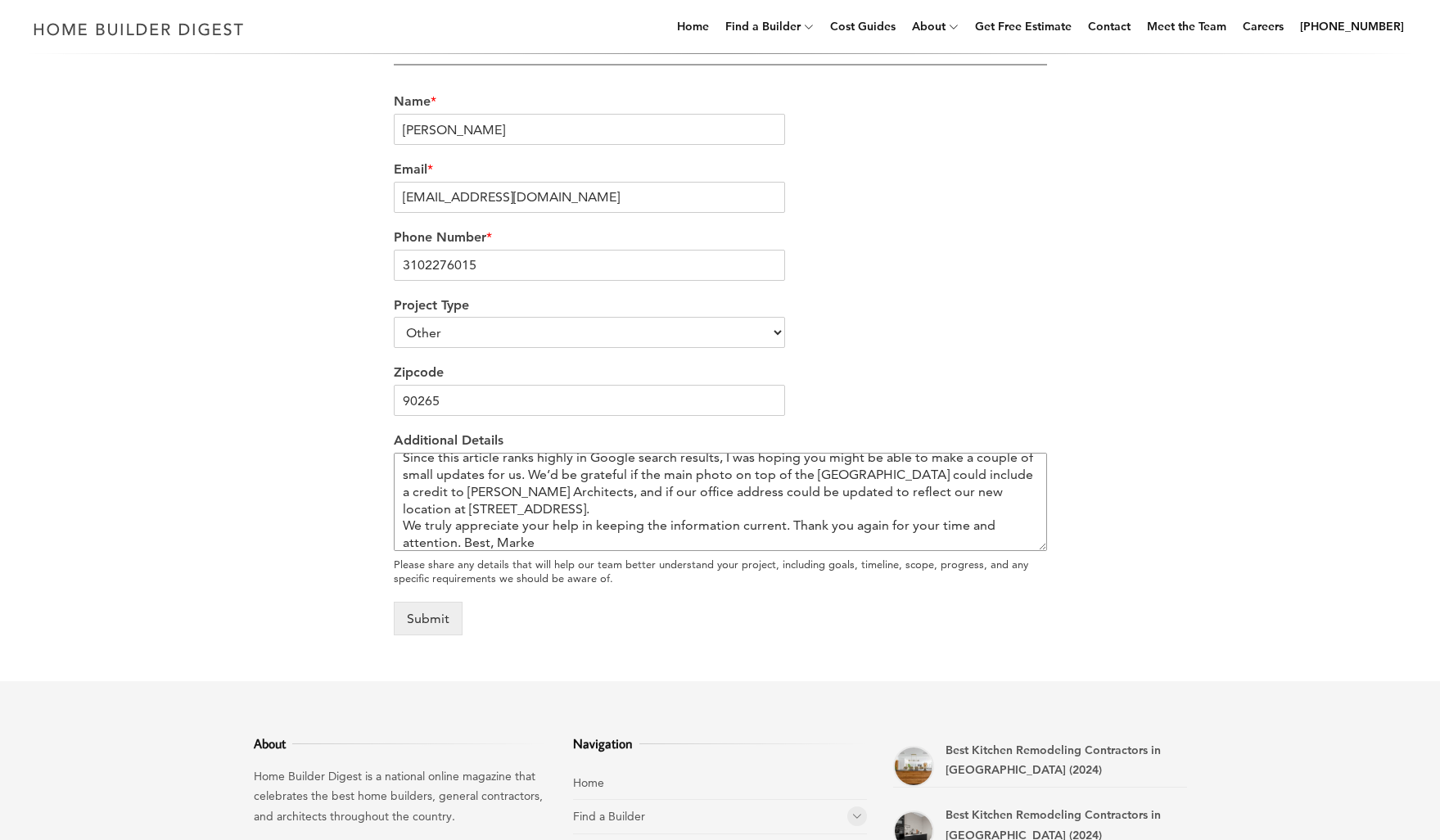
scroll to position [503, 0]
type textarea "I’m reaching out regarding your feature on The 15 Best Residential Architects i…"
click at [433, 617] on button "Submit" at bounding box center [429, 615] width 69 height 34
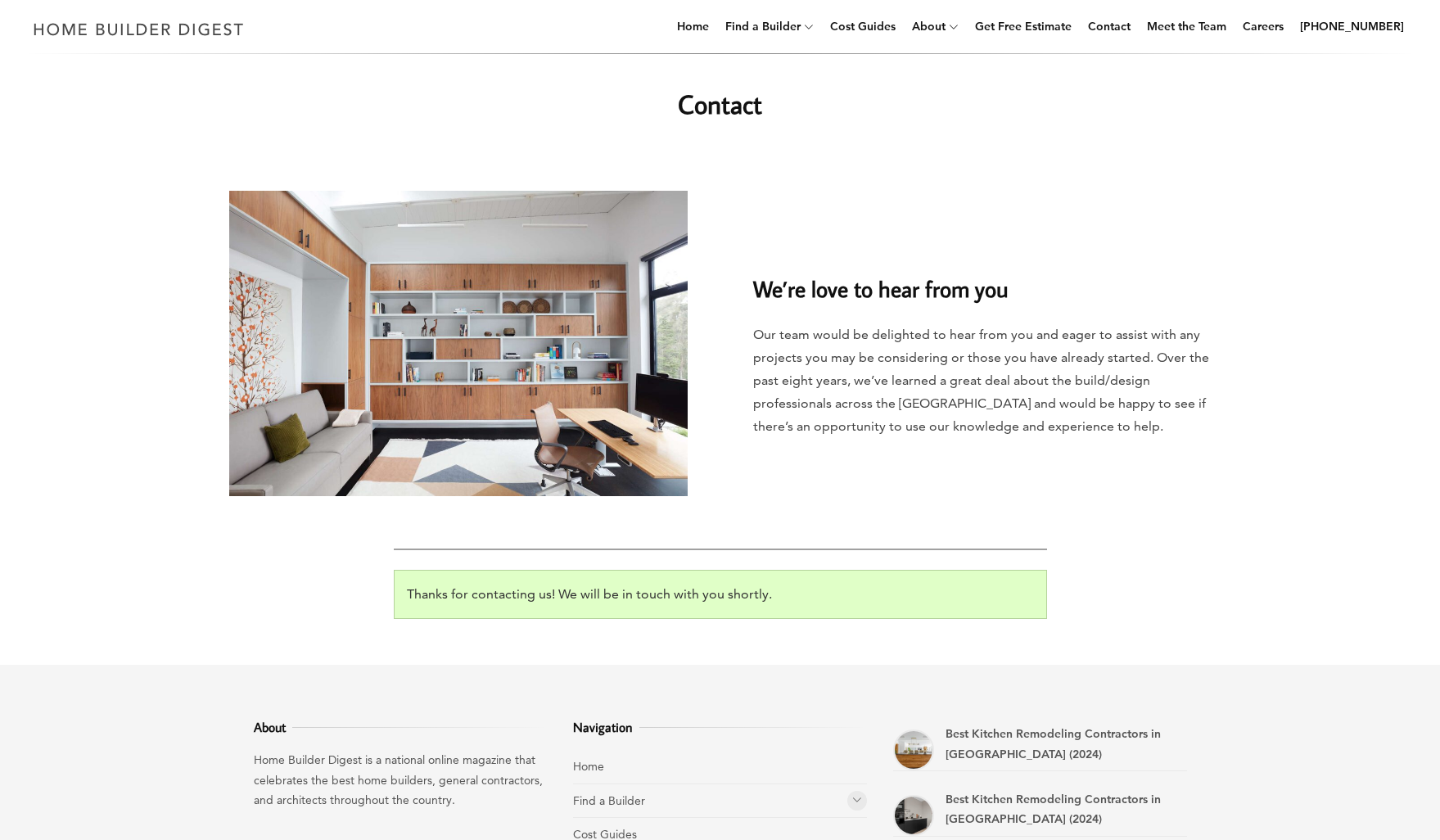
scroll to position [0, 0]
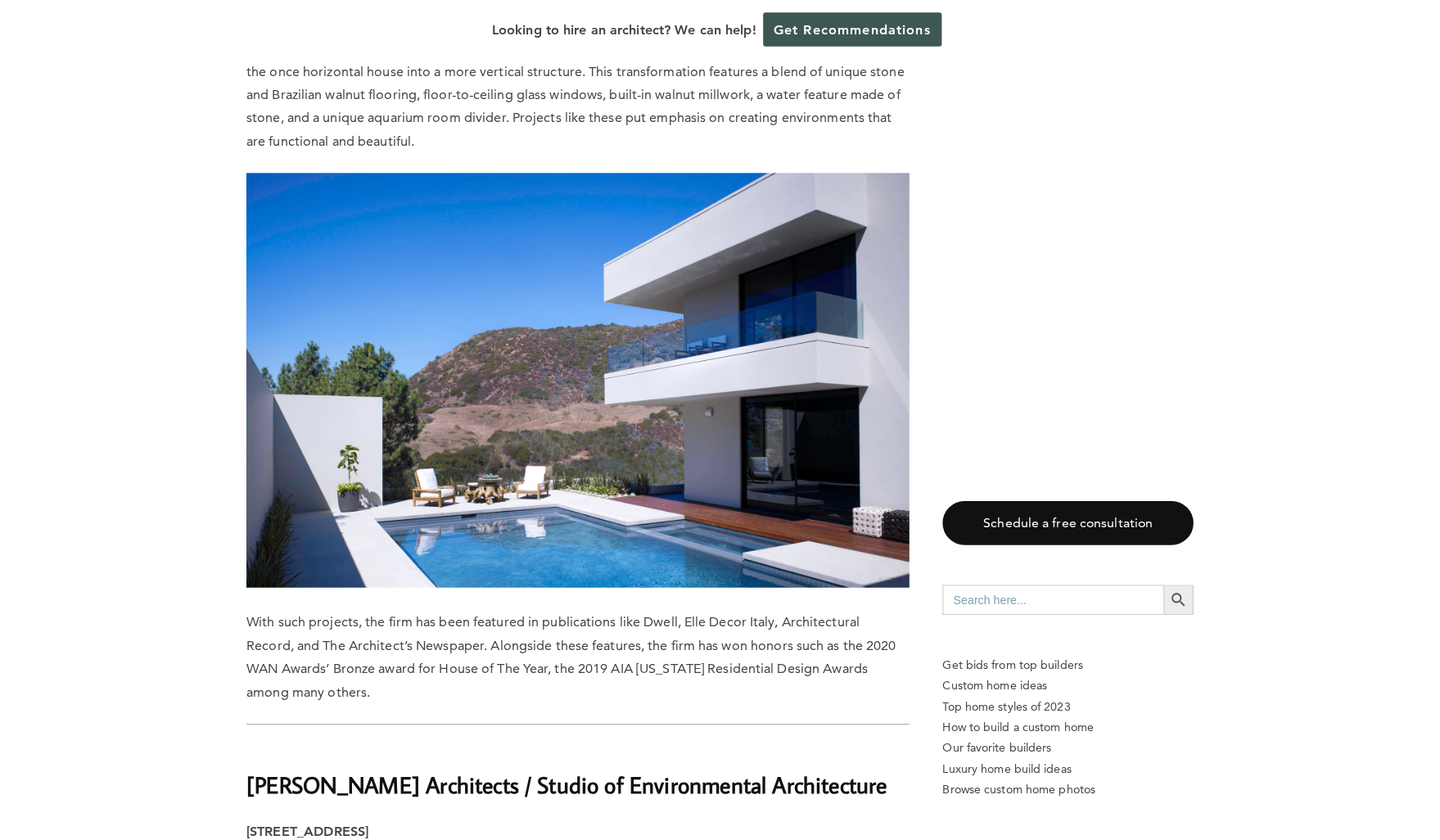
scroll to position [12750, 0]
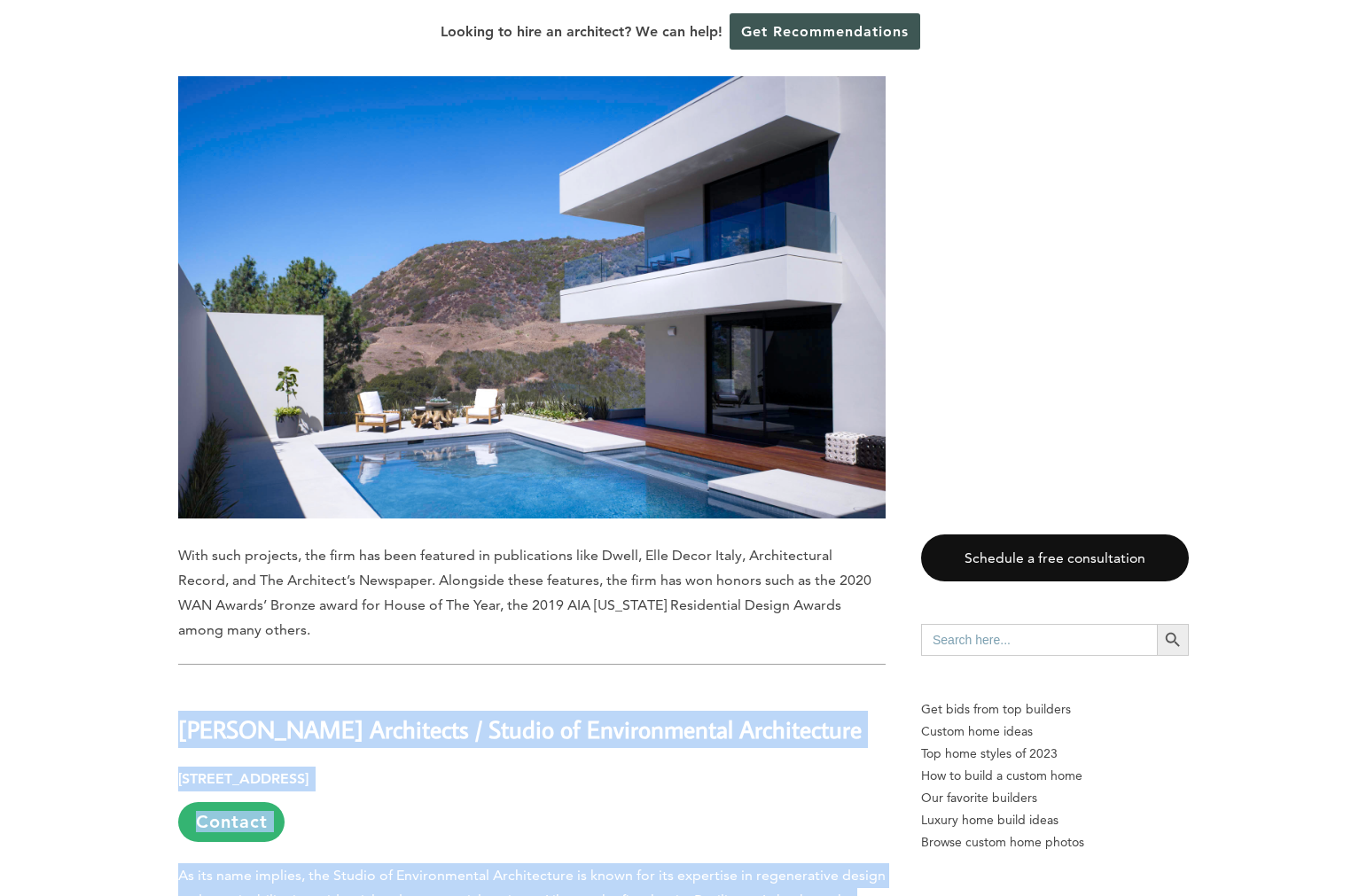
drag, startPoint x: 177, startPoint y: 404, endPoint x: 911, endPoint y: 428, distance: 734.4
